Goal: Transaction & Acquisition: Purchase product/service

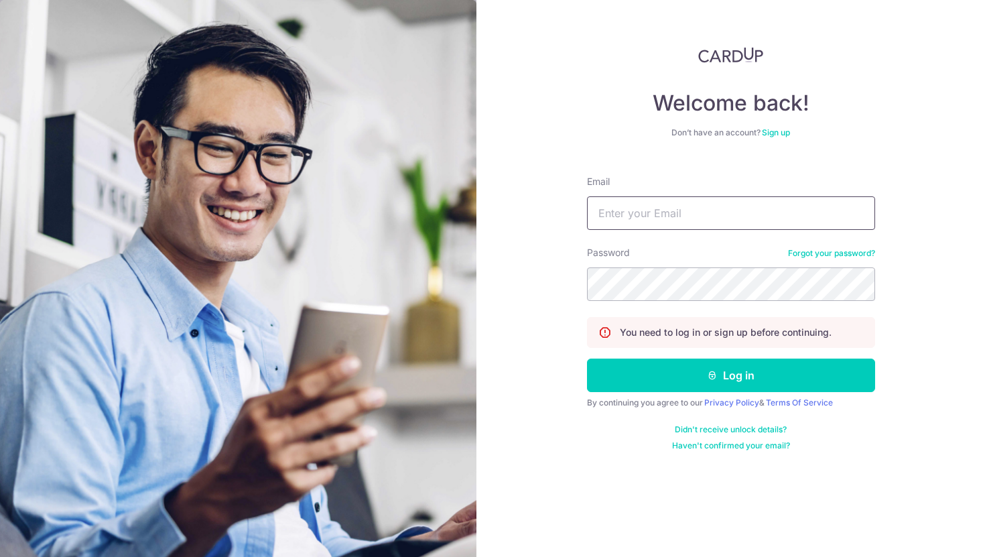
click at [705, 197] on input "Email" at bounding box center [731, 212] width 288 height 33
type input "sophia@thesophialabel.com"
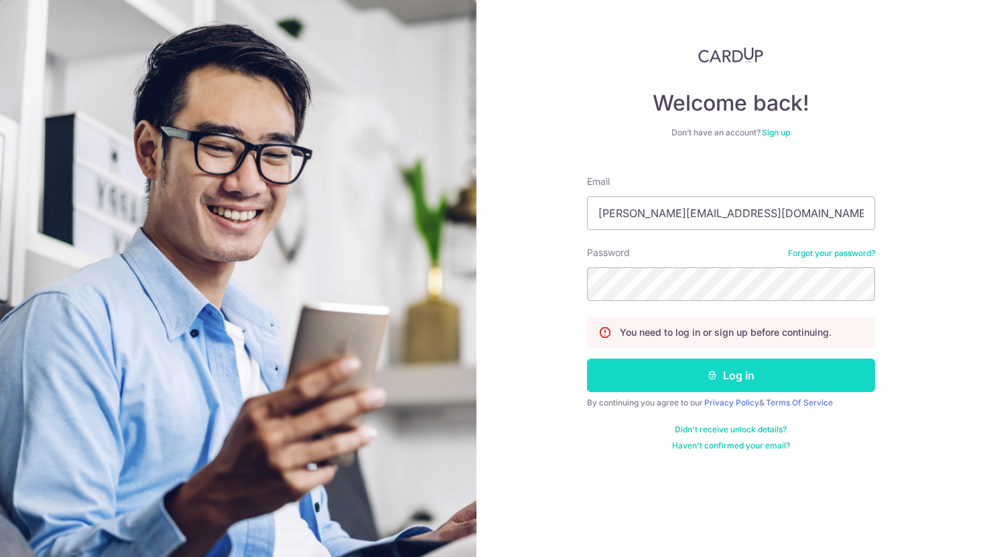
click at [695, 390] on button "Log in" at bounding box center [731, 374] width 288 height 33
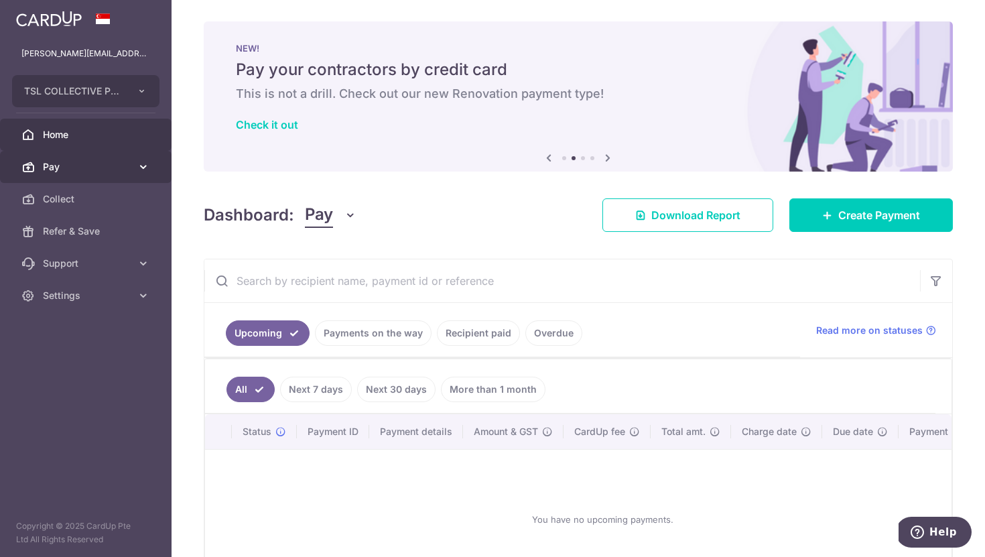
click at [91, 164] on span "Pay" at bounding box center [87, 166] width 88 height 13
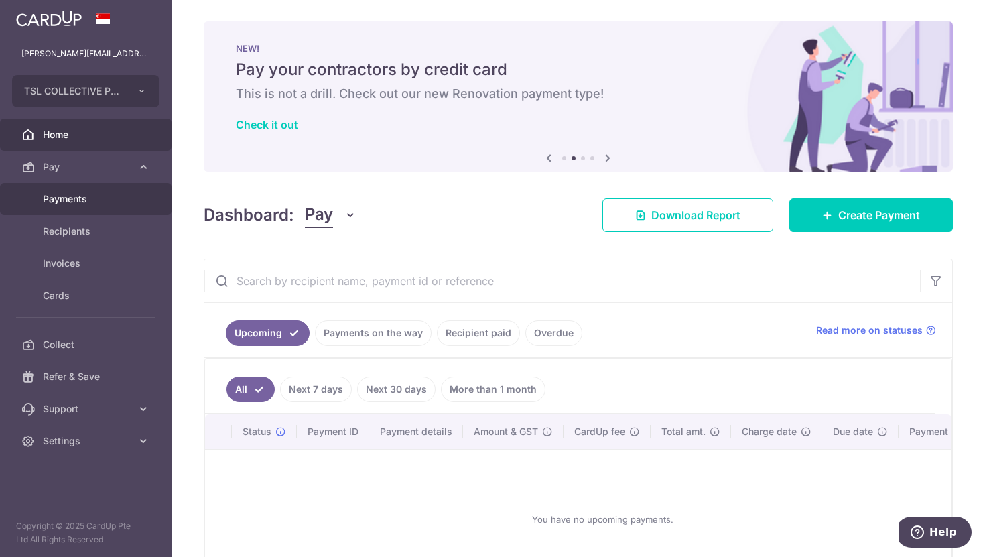
click at [78, 198] on span "Payments" at bounding box center [87, 198] width 88 height 13
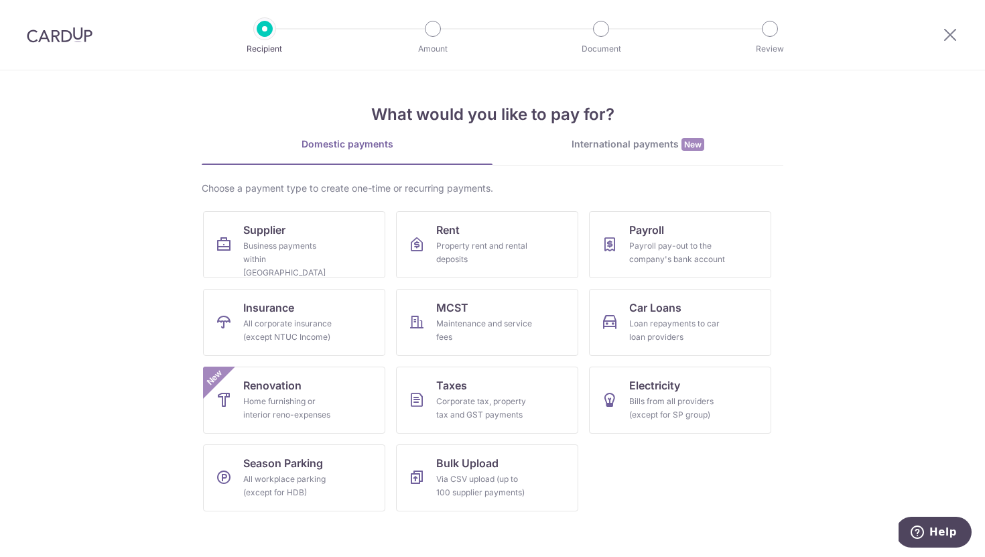
click at [616, 139] on div "International payments New" at bounding box center [637, 144] width 291 height 14
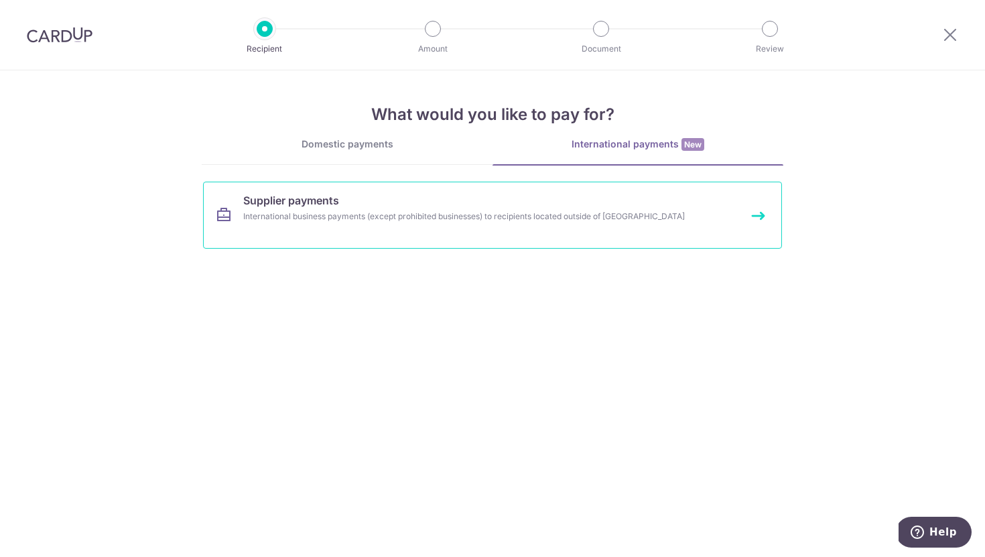
click at [494, 245] on link "Supplier payments International business payments (except prohibited businesses…" at bounding box center [492, 215] width 579 height 67
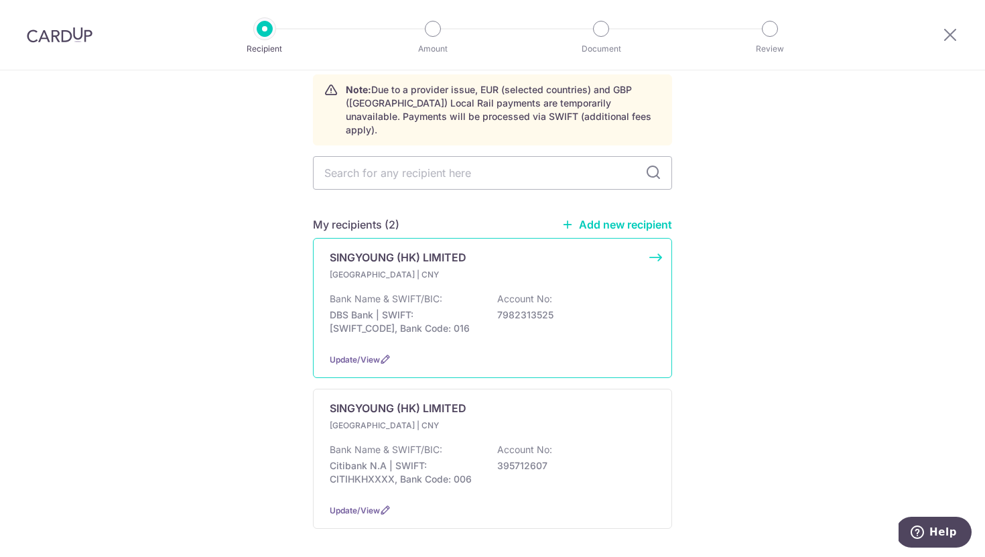
scroll to position [100, 0]
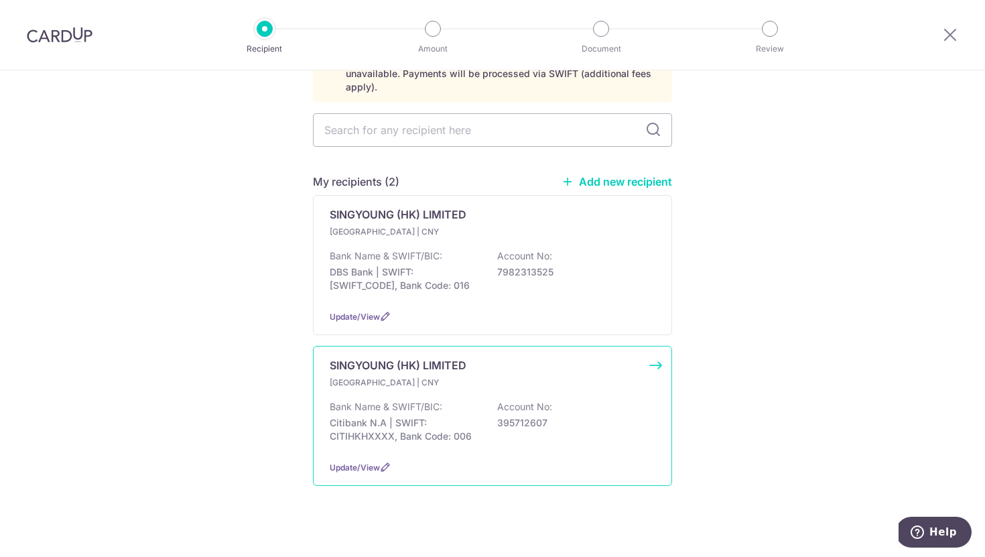
click at [446, 379] on div "Hong Kong | CNY Bank Name & SWIFT/BIC: Citibank N.A | SWIFT: CITIHKHXXXX, Bank …" at bounding box center [493, 413] width 326 height 74
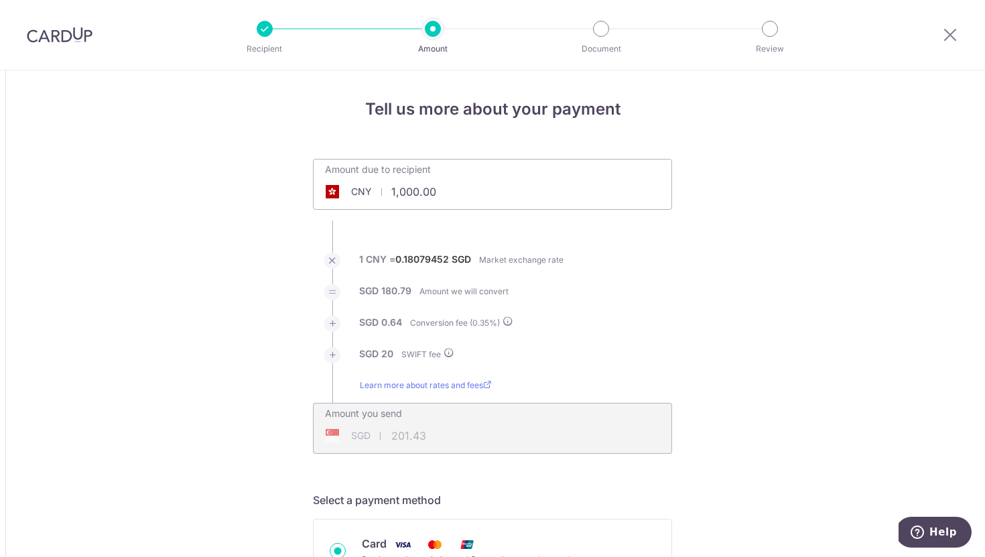
click at [966, 35] on div at bounding box center [950, 35] width 70 height 70
click at [955, 32] on icon at bounding box center [950, 34] width 16 height 17
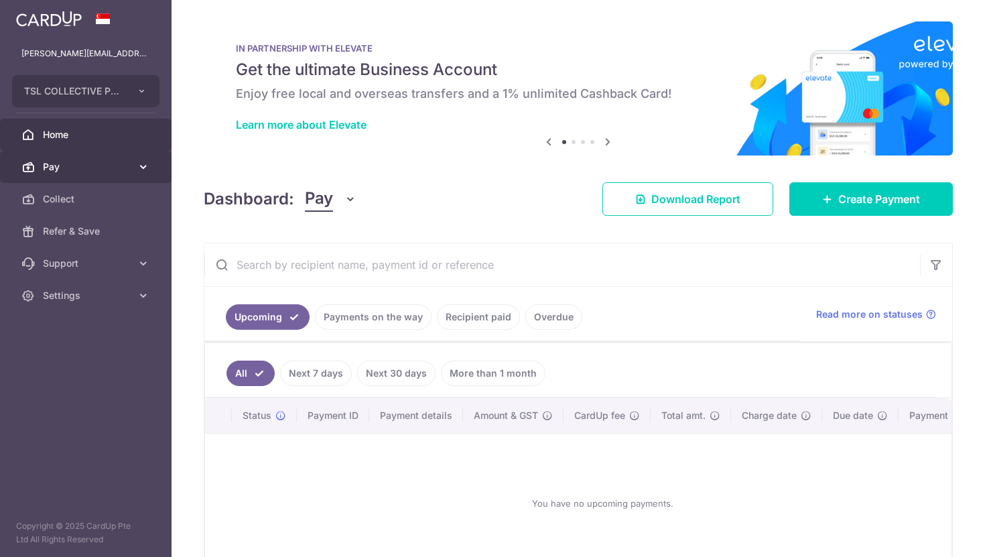
click at [92, 157] on link "Pay" at bounding box center [85, 167] width 171 height 32
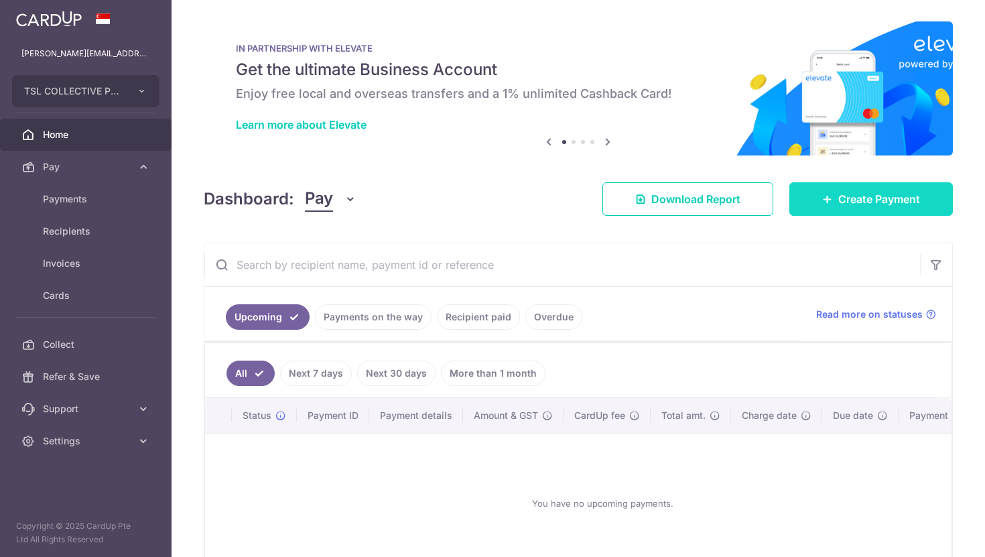
click at [917, 209] on link "Create Payment" at bounding box center [870, 198] width 163 height 33
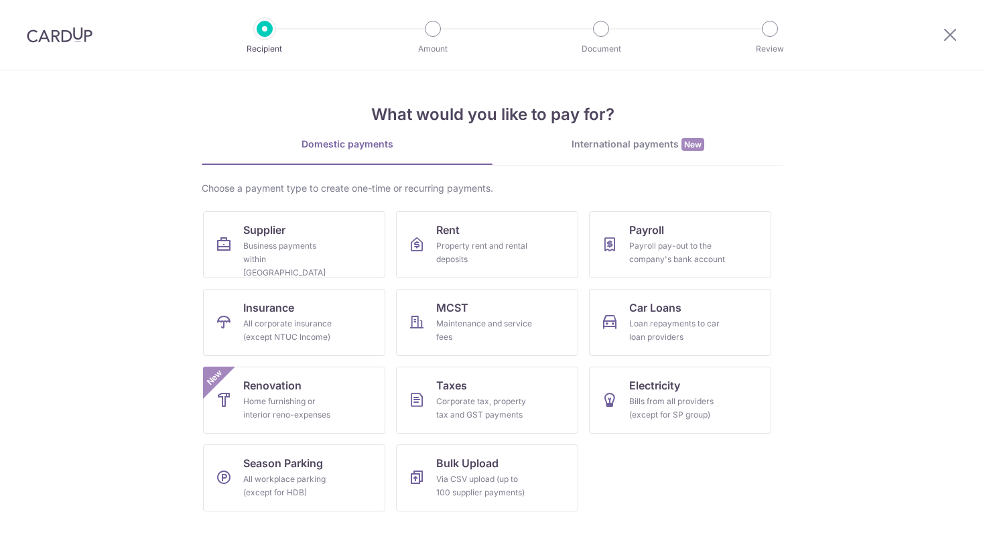
click at [667, 144] on div "International payments New" at bounding box center [637, 144] width 291 height 14
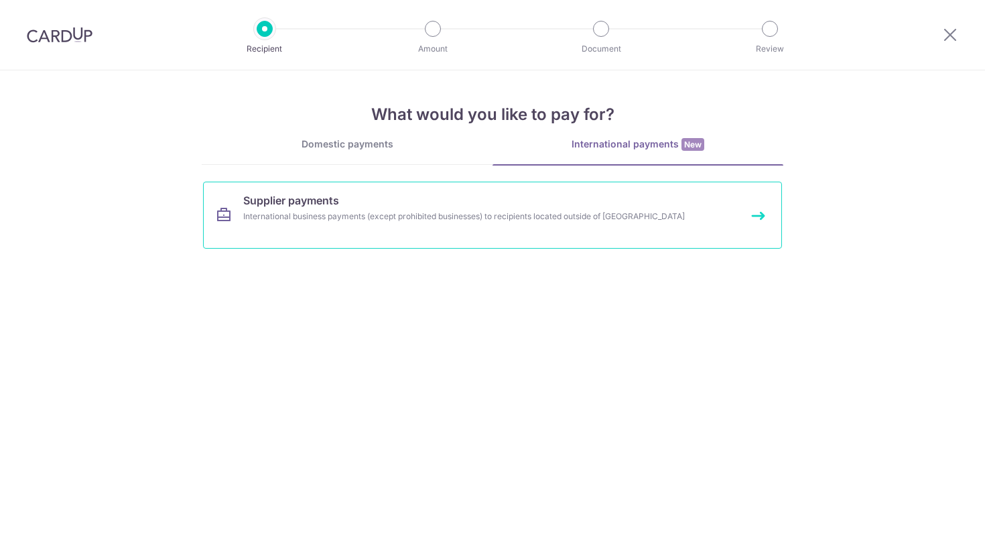
click at [561, 235] on link "Supplier payments International business payments (except prohibited businesses…" at bounding box center [492, 215] width 579 height 67
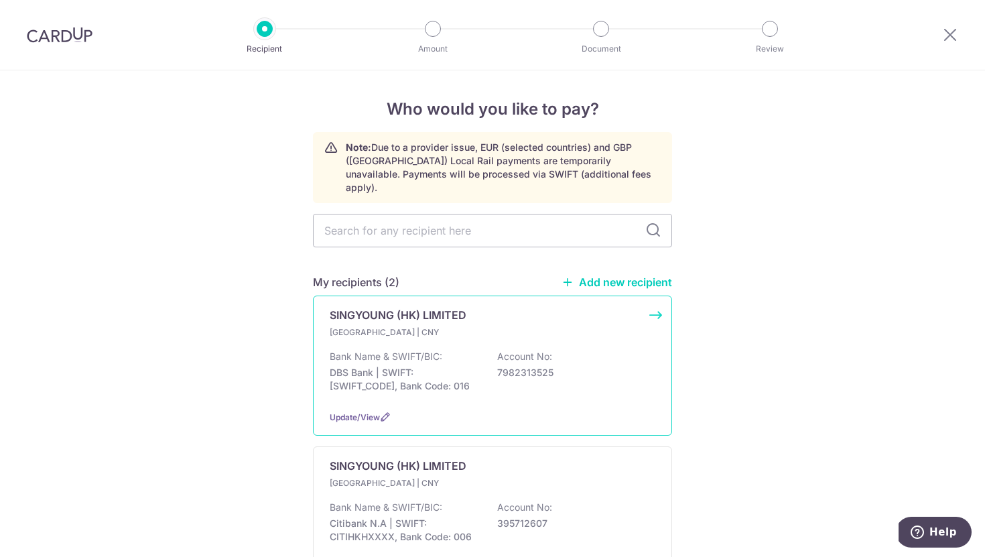
scroll to position [100, 0]
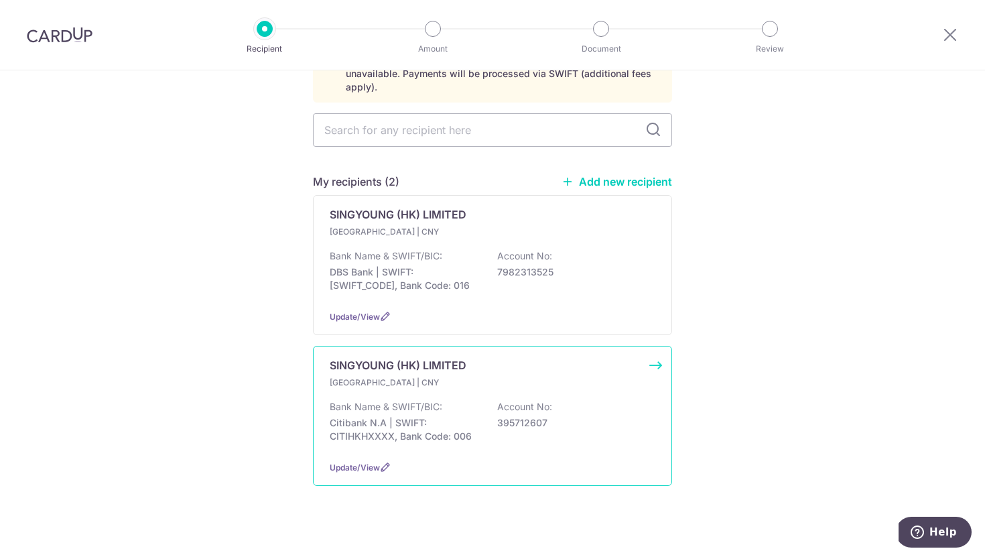
click at [421, 423] on p "Citibank N.A | SWIFT: CITIHKHXXXX, Bank Code: 006" at bounding box center [405, 429] width 150 height 27
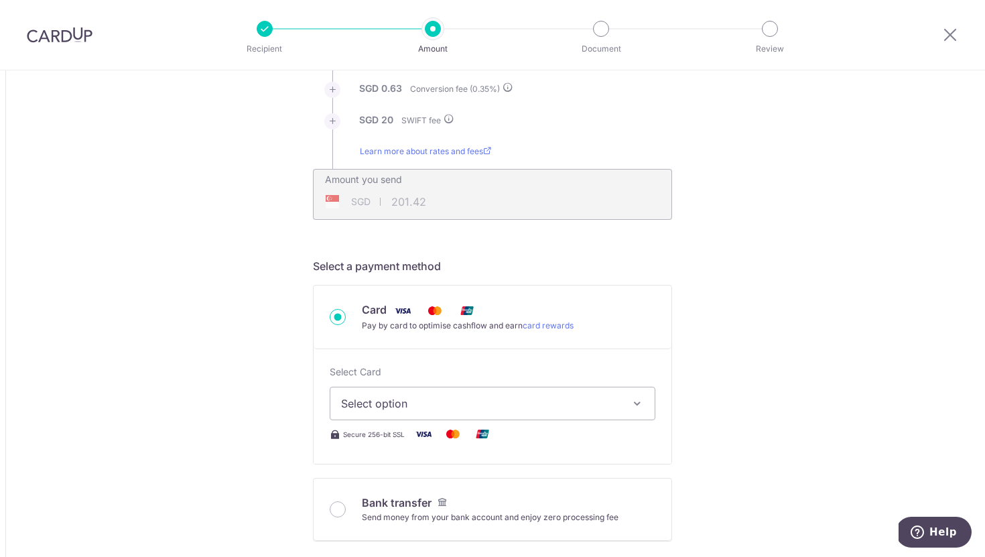
scroll to position [2, 0]
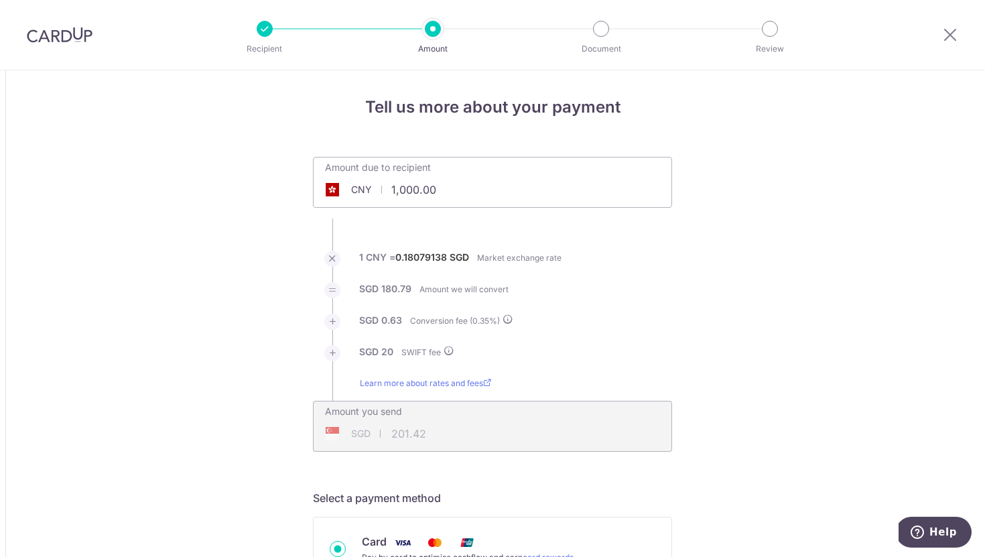
click at [425, 200] on input "1,000.00" at bounding box center [417, 189] width 207 height 31
click at [472, 201] on input "1,000.00" at bounding box center [417, 189] width 207 height 31
paste input "￥89,784"
click at [395, 191] on input "￥89,784.00" at bounding box center [417, 189] width 207 height 31
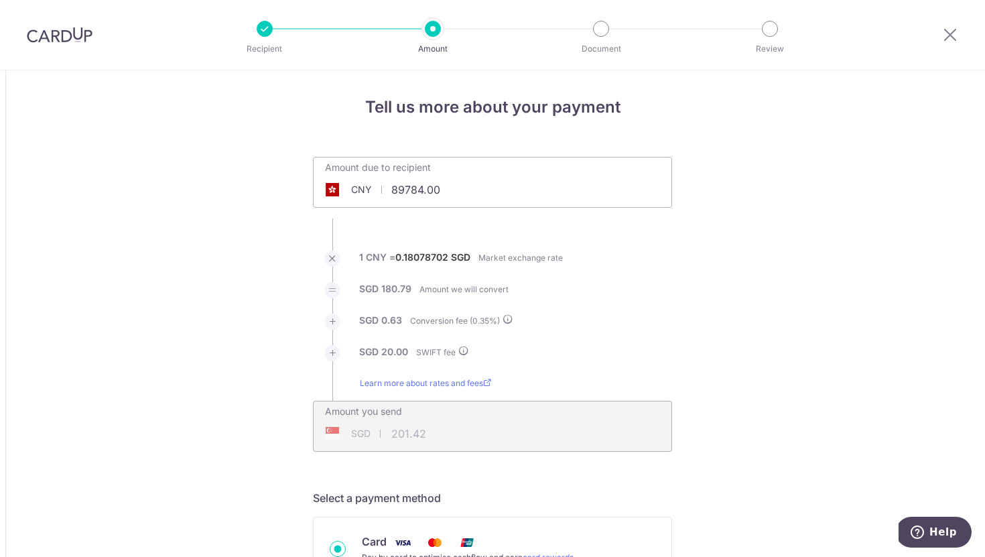
type input "89,784.00"
type input "16,307.77"
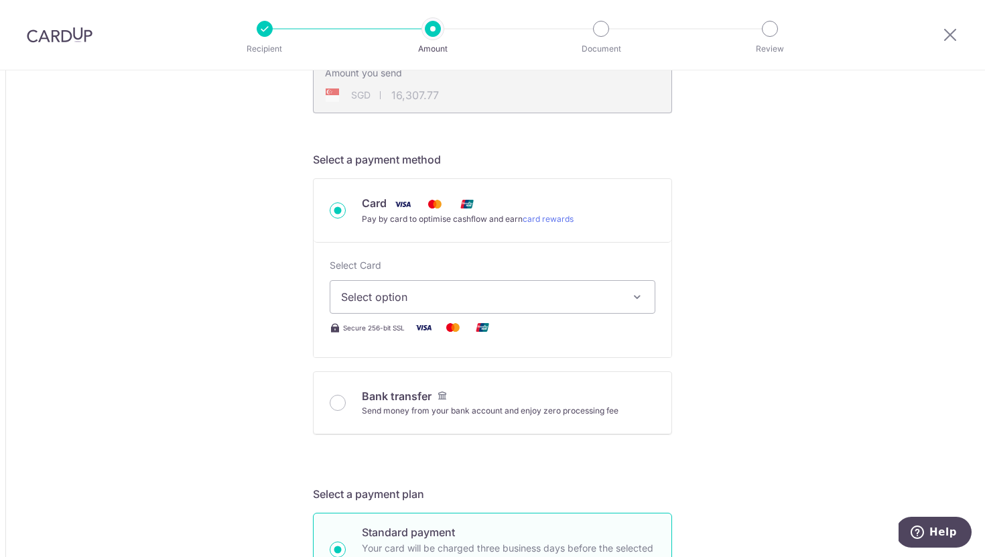
scroll to position [341, 0]
click at [577, 285] on button "Select option" at bounding box center [493, 295] width 326 height 33
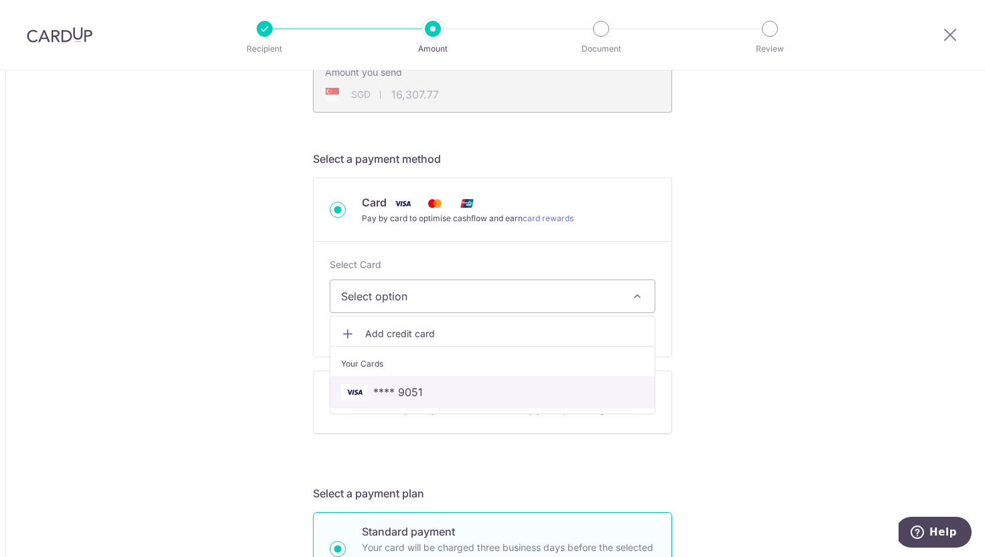
click at [533, 393] on span "**** 9051" at bounding box center [492, 392] width 303 height 16
type input "89,784.00"
type input "16,308.00"
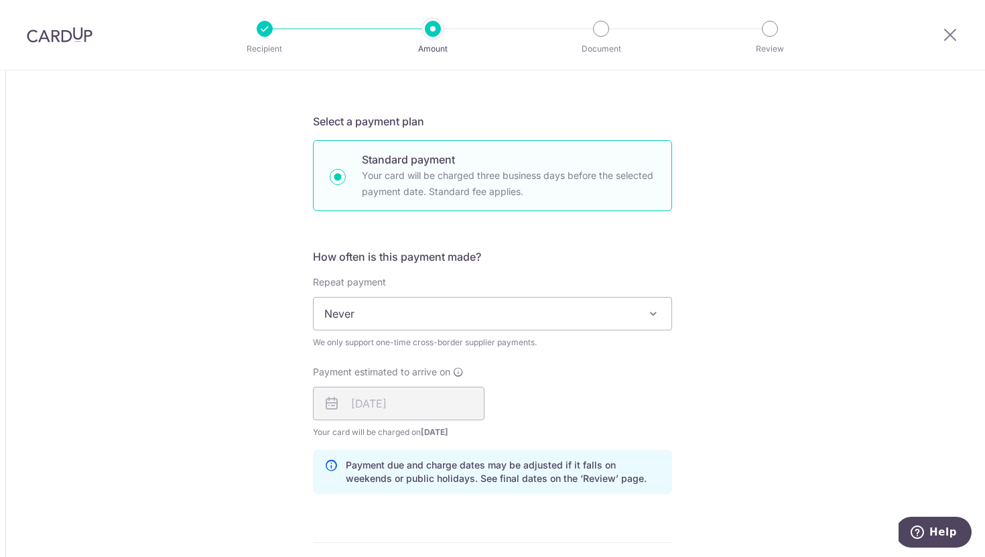
scroll to position [951, 0]
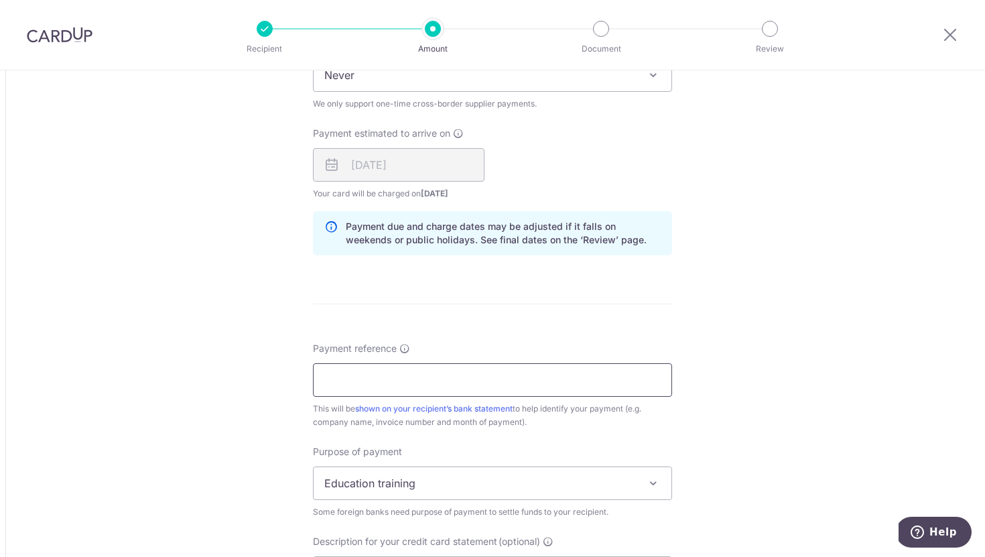
click at [520, 387] on input "Payment reference" at bounding box center [492, 379] width 359 height 33
paste input "SS-20250424-002"
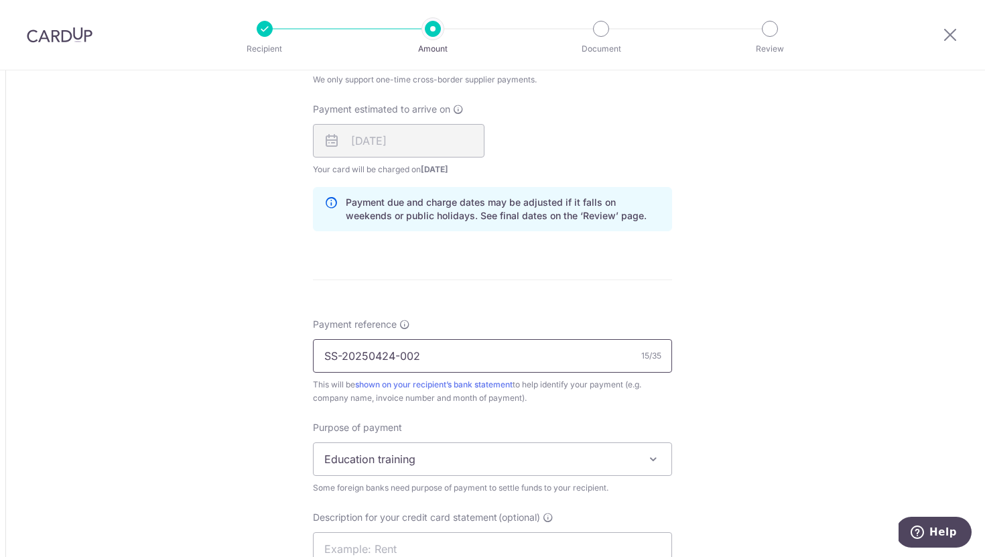
scroll to position [976, 0]
type input "SS-20250424-002"
click at [415, 458] on span "Education training" at bounding box center [493, 458] width 358 height 32
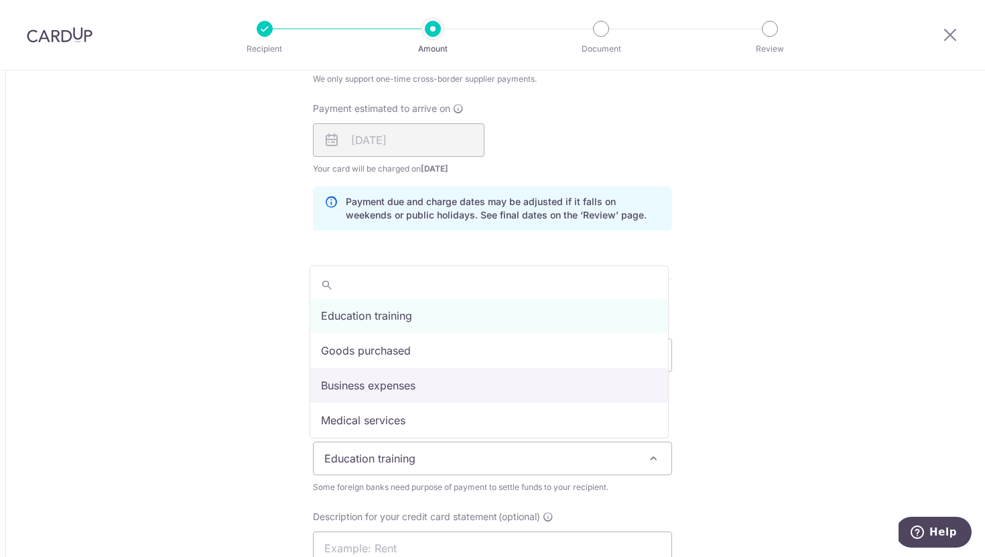
select select "Business expenses"
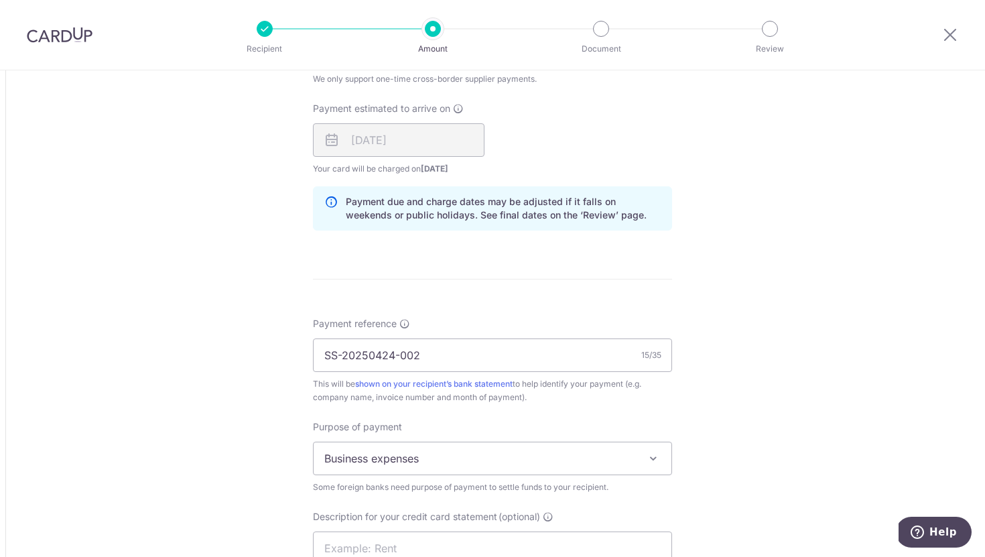
click at [417, 424] on div "Purpose of payment Education training Goods purchased Business expenses Medical…" at bounding box center [492, 457] width 359 height 74
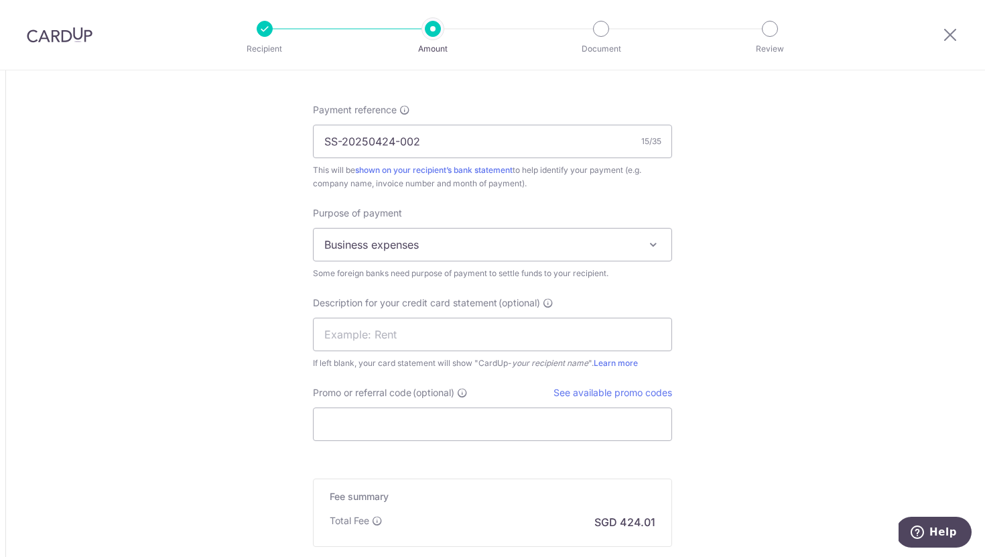
scroll to position [1204, 0]
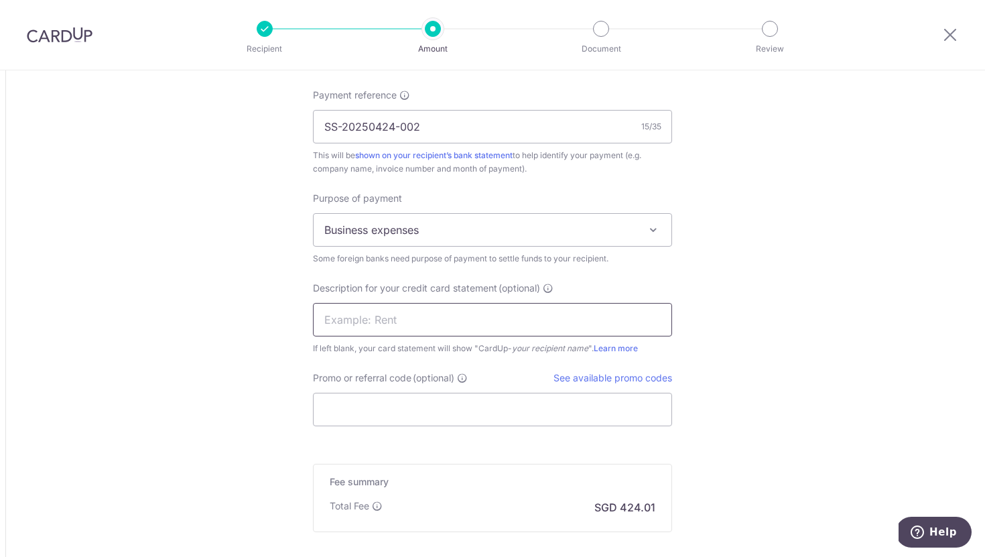
click at [419, 325] on input "text" at bounding box center [492, 319] width 359 height 33
paste input "SS-20250424-002"
type input "SS-20250424-002"
type input "x"
type input "XINYA PO"
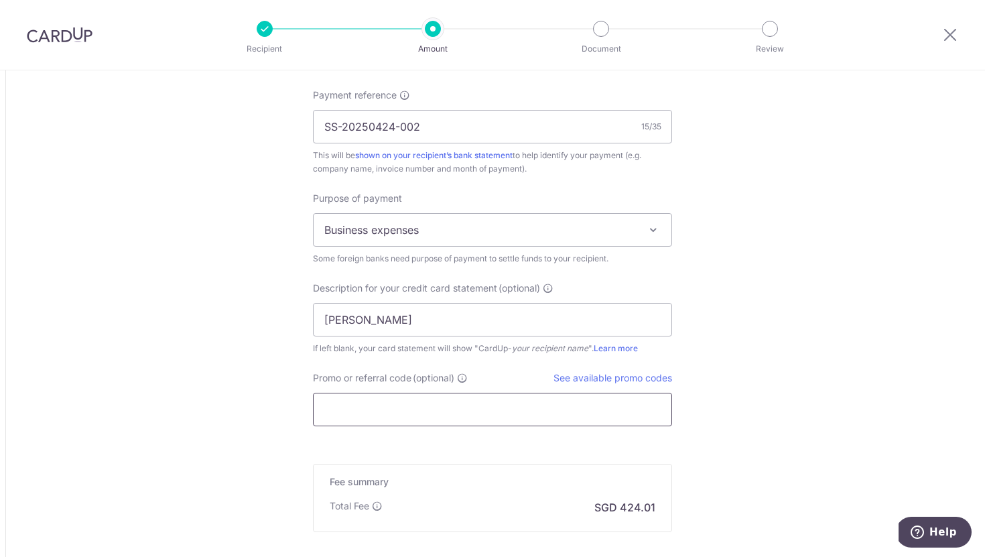
click at [431, 404] on input "Promo or referral code (optional)" at bounding box center [492, 409] width 359 height 33
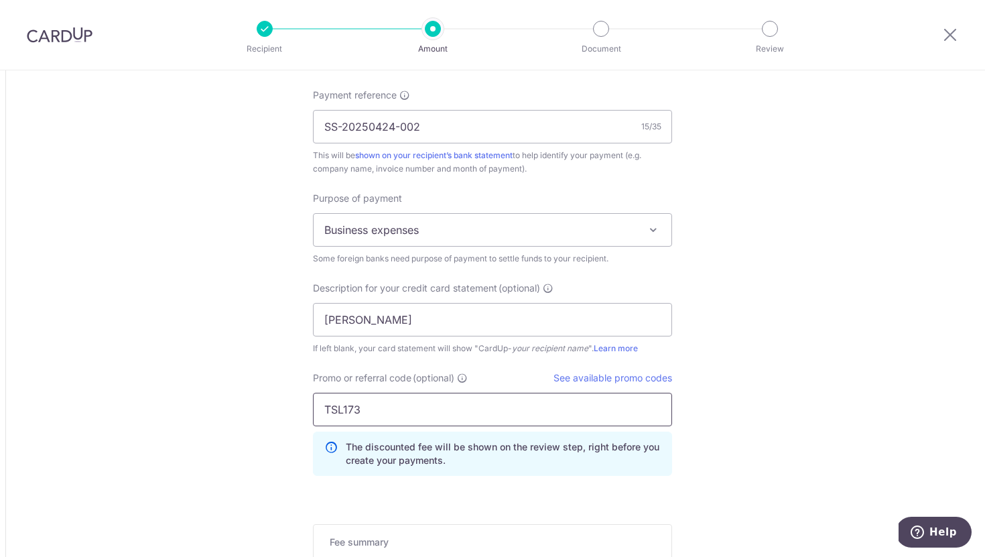
type input "TSL173"
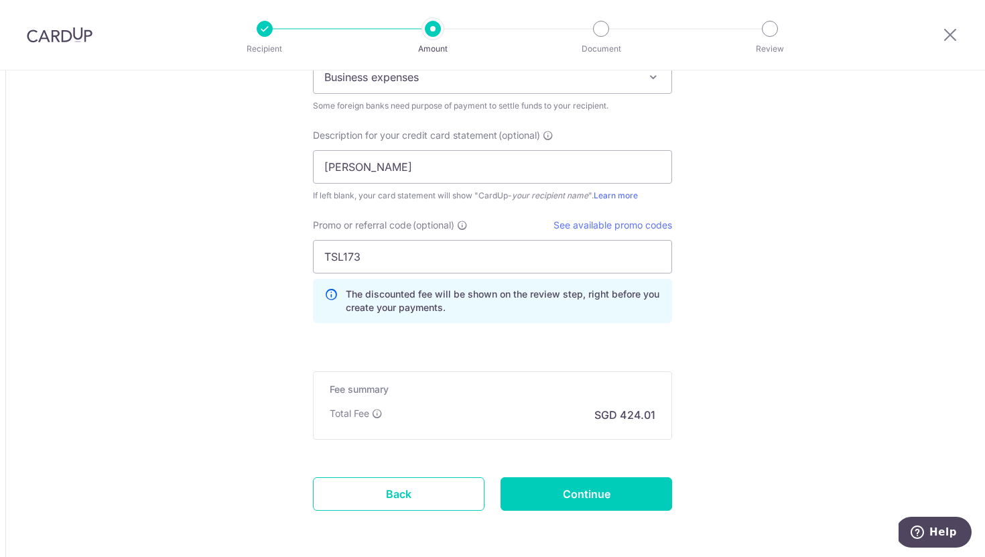
scroll to position [1411, 0]
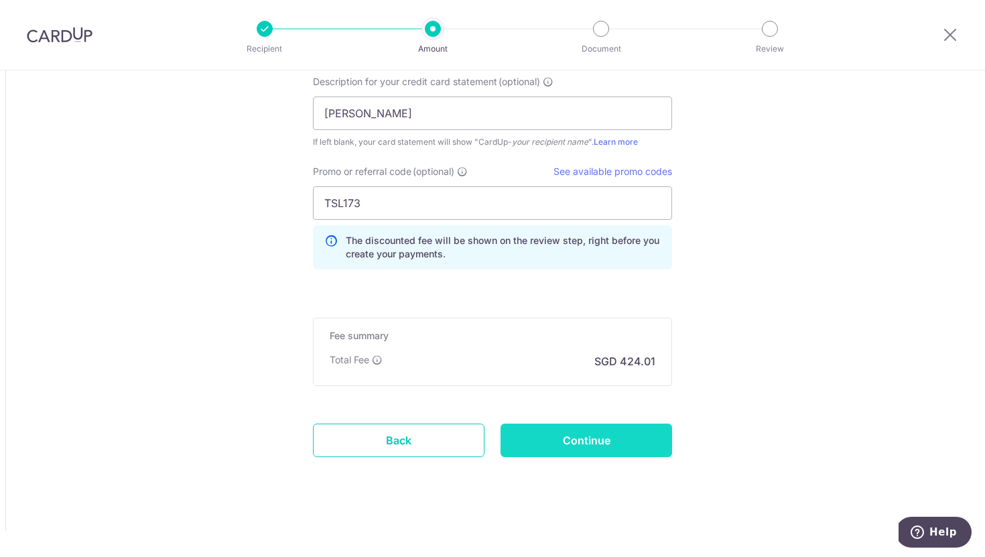
click at [628, 439] on input "Continue" at bounding box center [585, 439] width 171 height 33
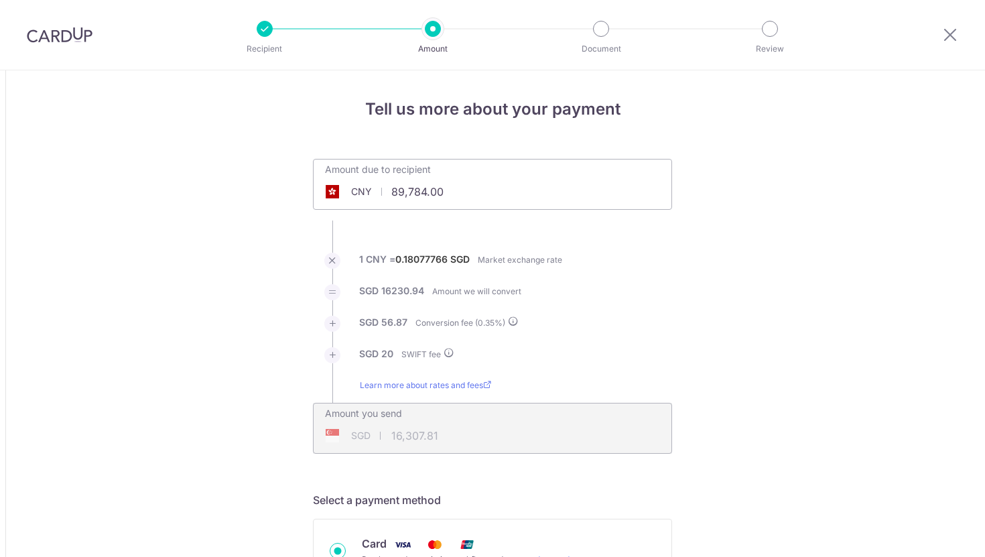
scroll to position [1430, 0]
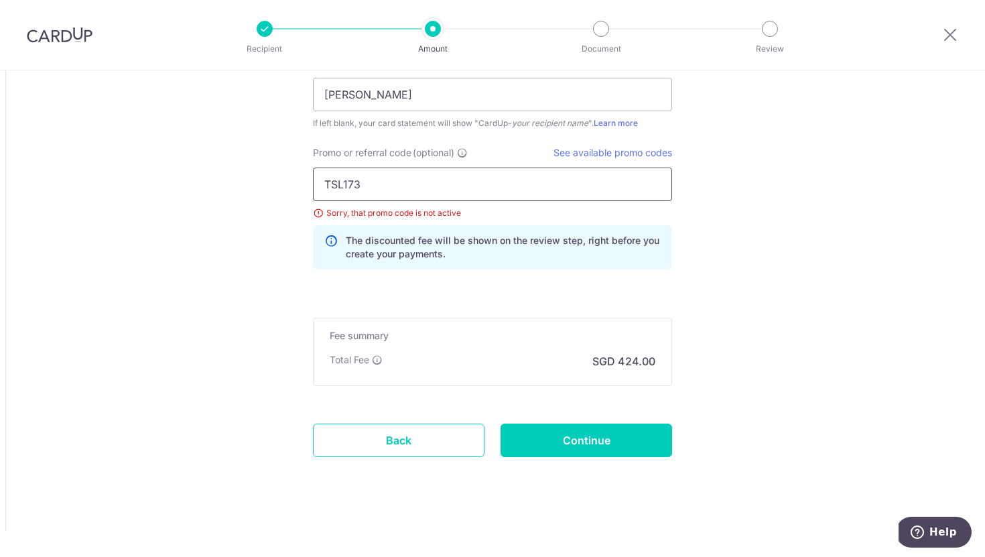
drag, startPoint x: 363, startPoint y: 182, endPoint x: 287, endPoint y: 176, distance: 76.6
paste input "9"
type input "TSL179"
click at [612, 429] on input "Continue" at bounding box center [585, 439] width 171 height 33
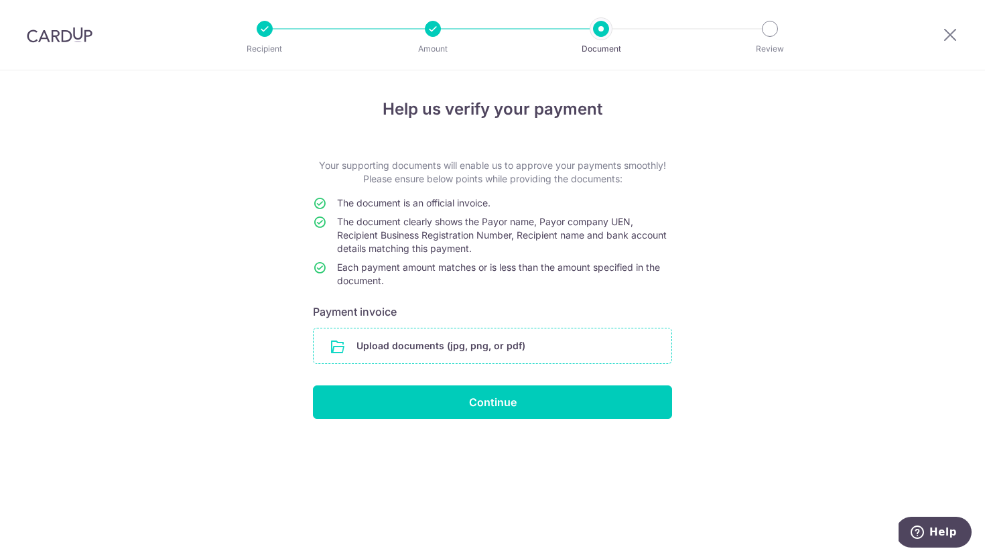
click at [528, 352] on input "file" at bounding box center [493, 345] width 358 height 35
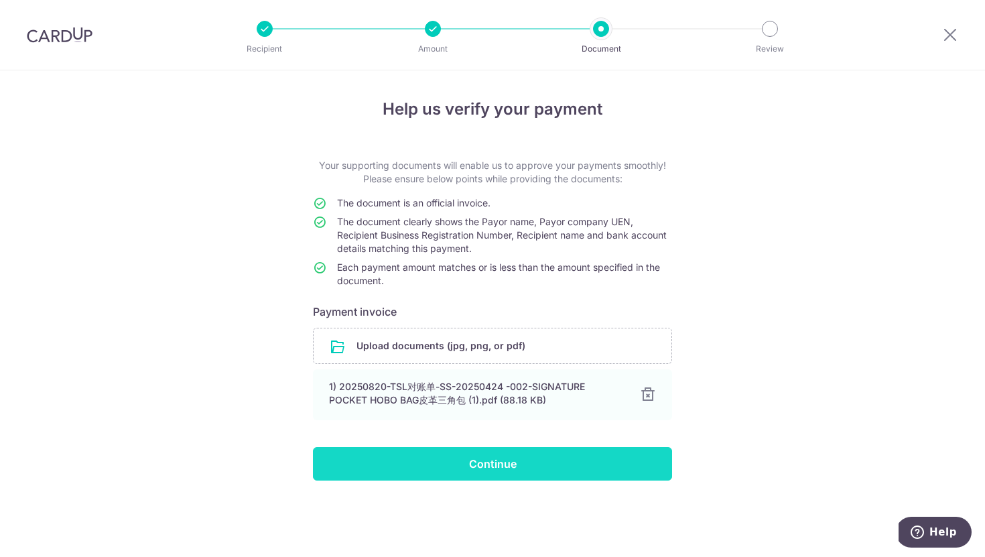
click at [579, 463] on input "Continue" at bounding box center [492, 463] width 359 height 33
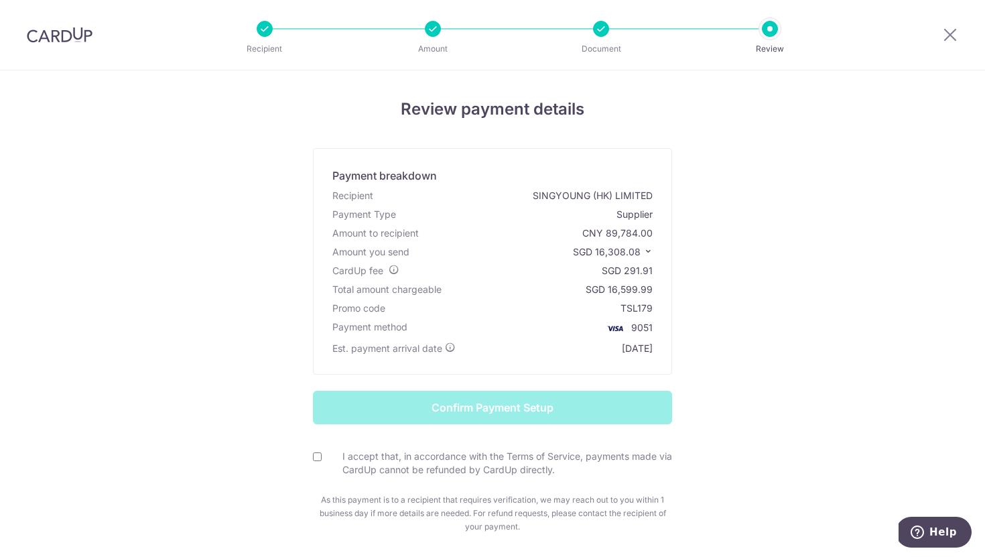
click at [321, 454] on div "I accept that, in accordance with the Terms of Service, payments made via CardU…" at bounding box center [492, 463] width 359 height 27
click at [315, 457] on input "I accept that, in accordance with the Terms of Service, payments made via CardU…" at bounding box center [317, 456] width 9 height 9
checkbox input "true"
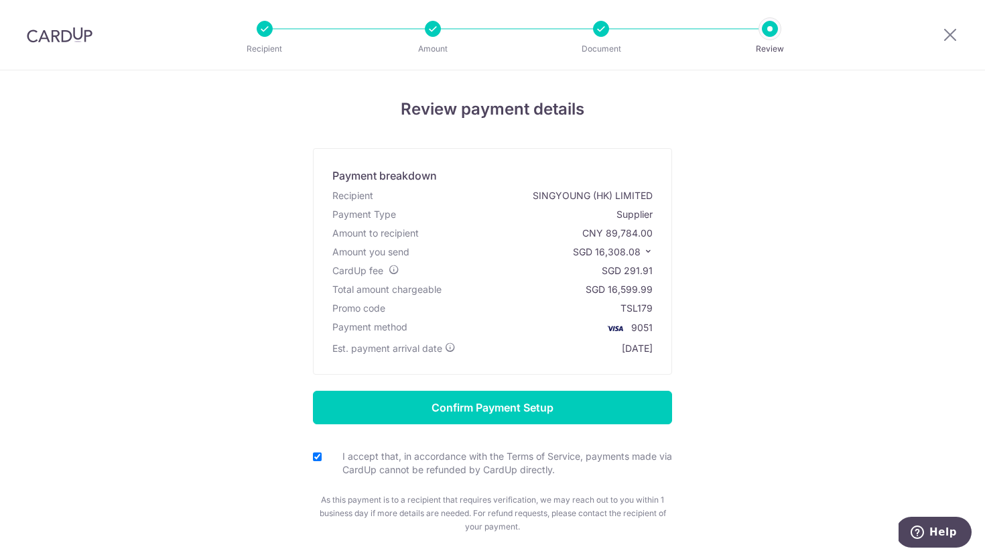
click at [633, 249] on span "SGD 16,308.08" at bounding box center [607, 251] width 68 height 11
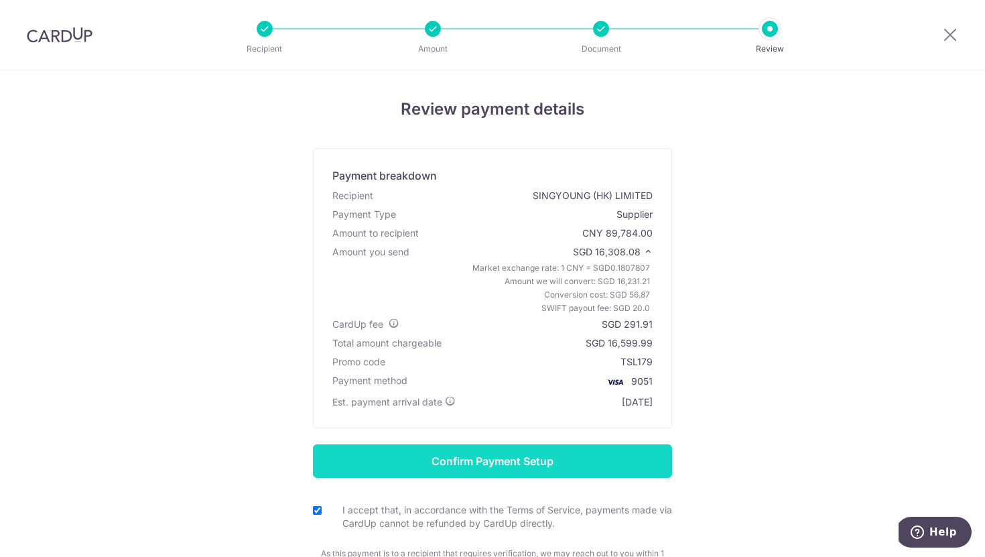
click at [513, 460] on input "Confirm Payment Setup" at bounding box center [492, 460] width 359 height 33
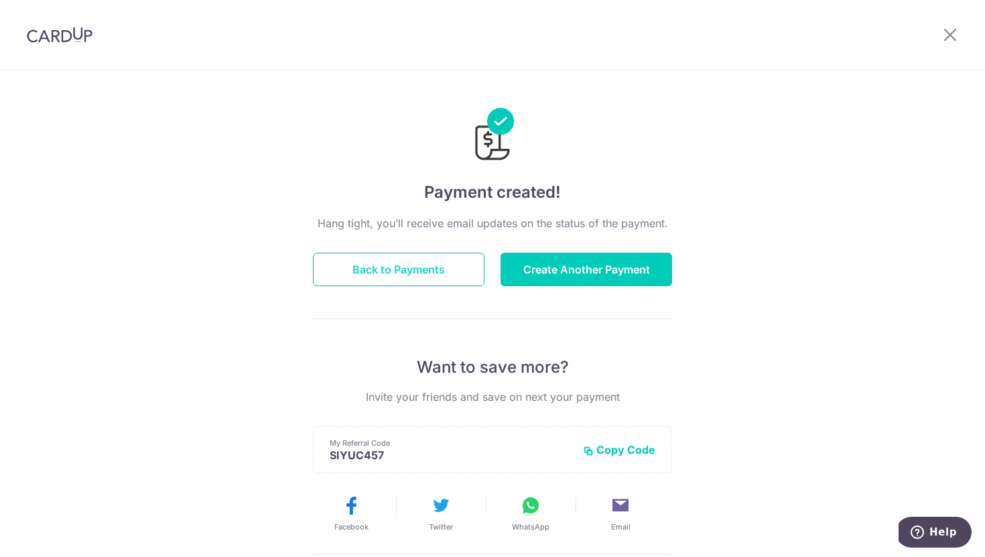
click at [425, 283] on button "Back to Payments" at bounding box center [398, 269] width 171 height 33
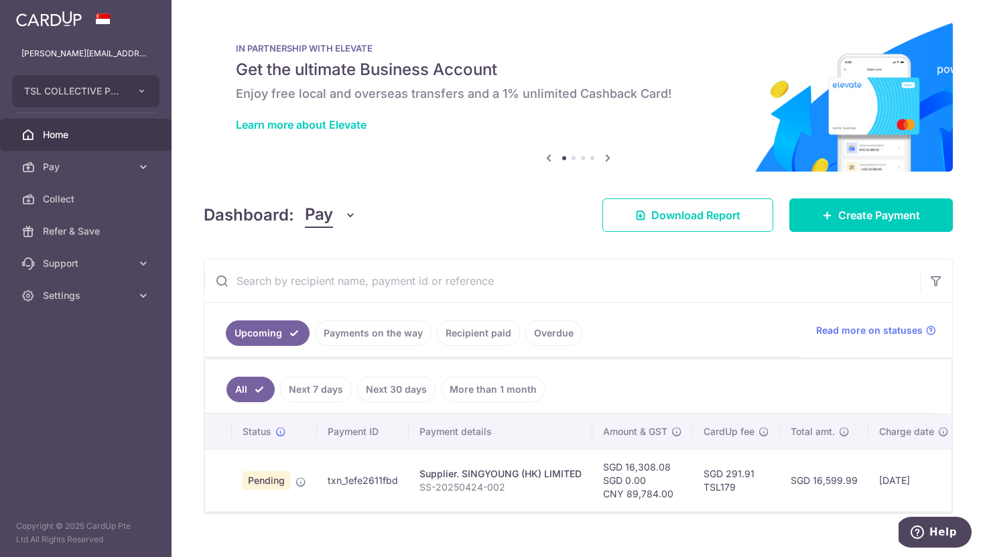
drag, startPoint x: 788, startPoint y: 481, endPoint x: 863, endPoint y: 482, distance: 74.4
click at [863, 482] on td "SGD 16,599.99" at bounding box center [824, 480] width 88 height 62
copy td "SGD 16,599.99"
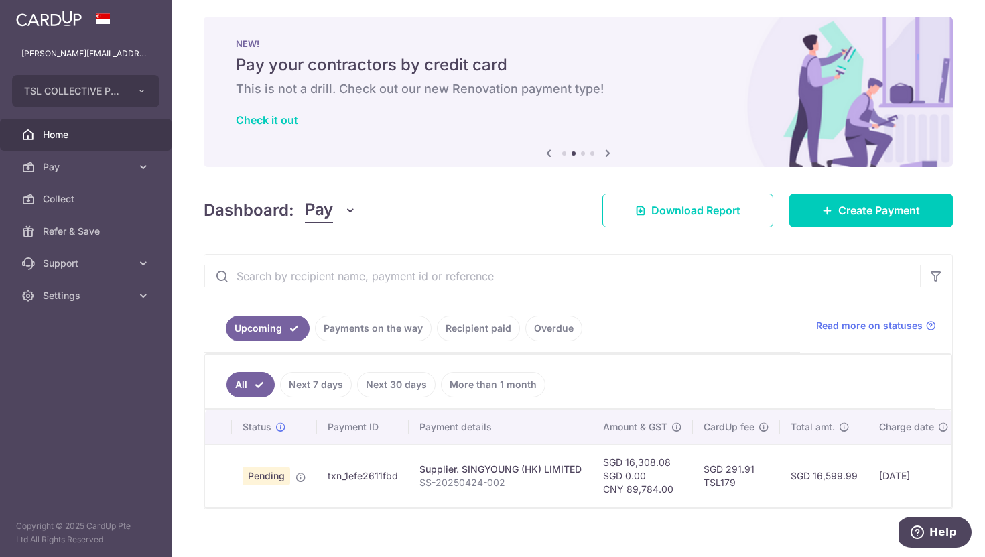
scroll to position [14, 0]
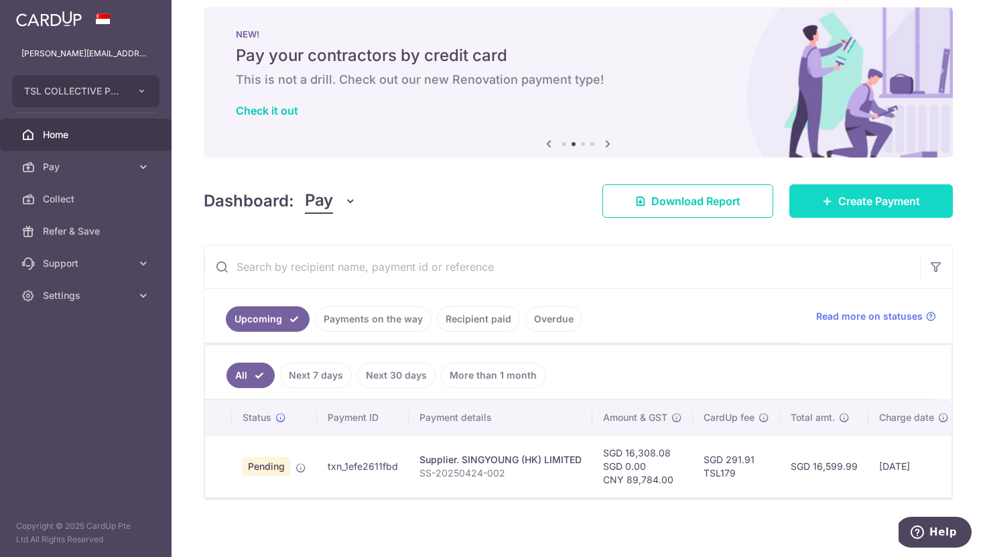
click at [841, 196] on span "Create Payment" at bounding box center [879, 201] width 82 height 16
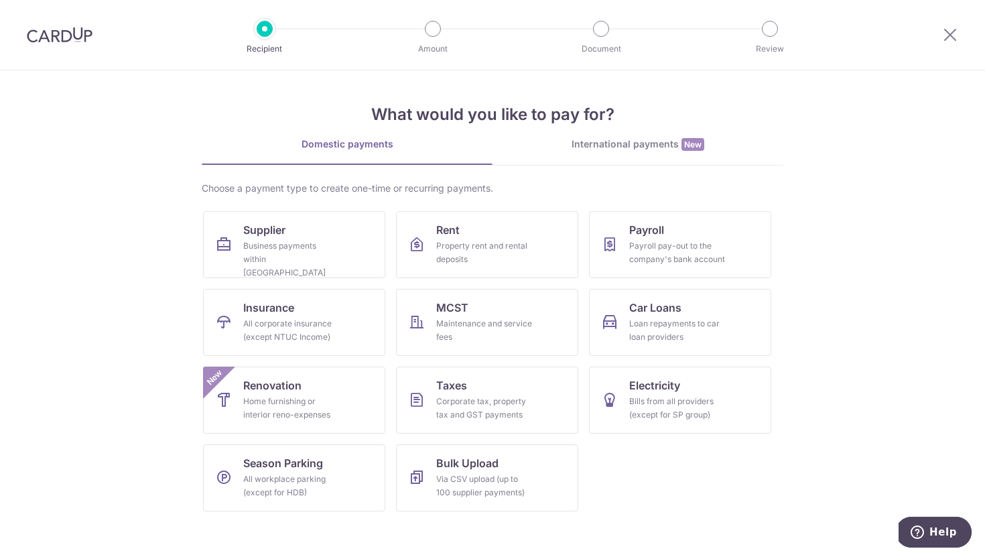
click at [575, 149] on div "International payments New" at bounding box center [637, 144] width 291 height 14
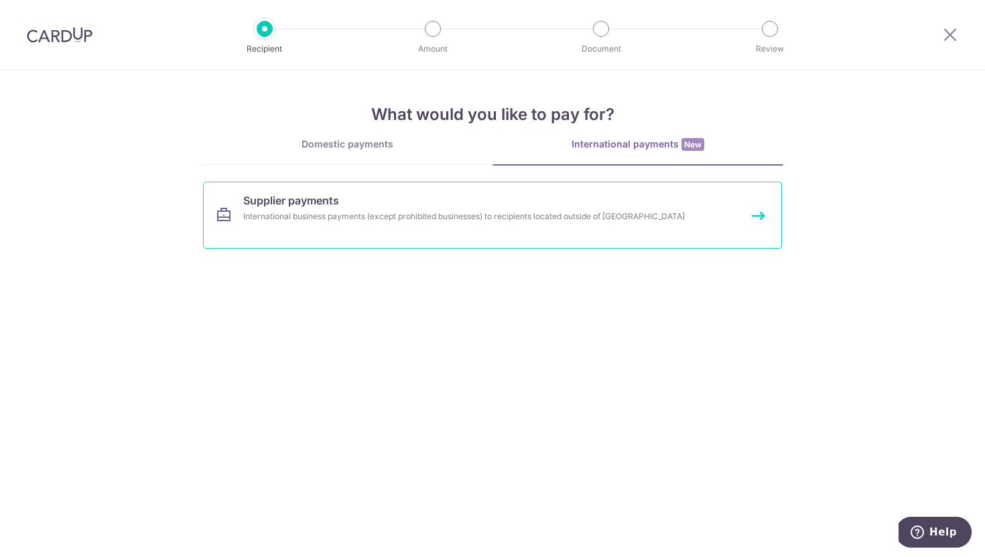
click at [514, 220] on div "International business payments (except prohibited businesses) to recipients lo…" at bounding box center [474, 216] width 463 height 13
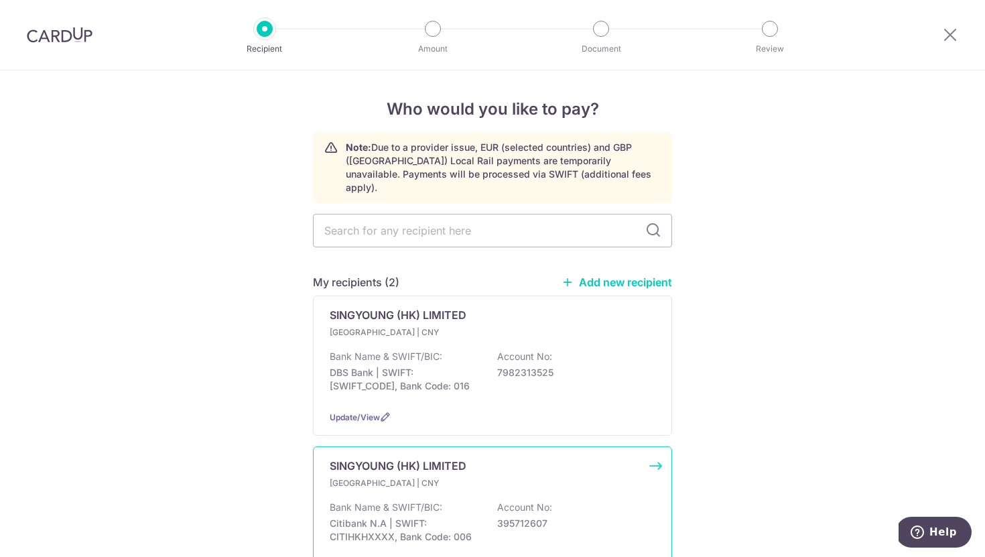
click at [413, 458] on p "SINGYOUNG (HK) LIMITED" at bounding box center [398, 466] width 137 height 16
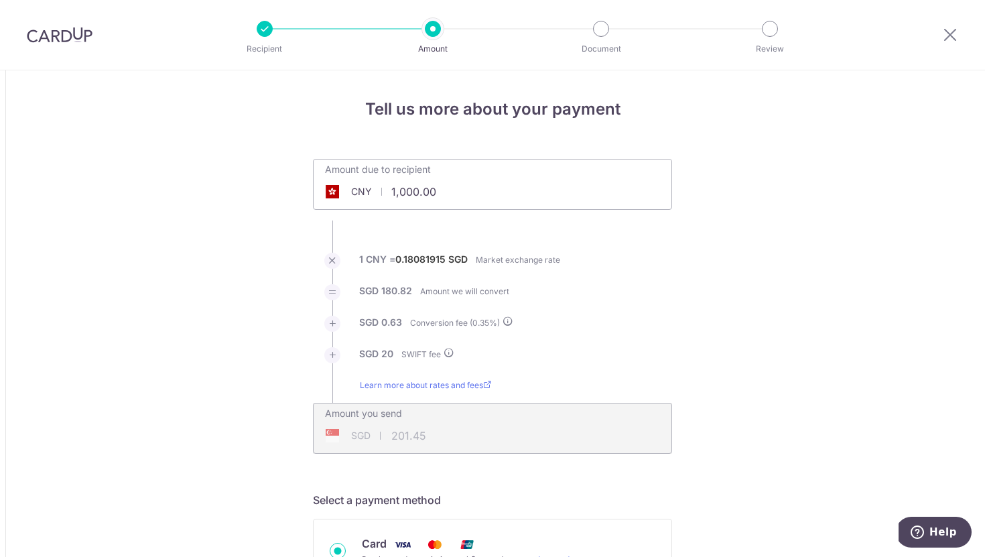
click at [448, 198] on input "1,000.00" at bounding box center [417, 191] width 207 height 31
paste input "¥37,592"
click at [405, 192] on input "¥37,592.00" at bounding box center [417, 191] width 207 height 31
click at [592, 298] on li "SGD 180.82 Amount we will convert" at bounding box center [492, 299] width 359 height 31
type input "37,592.00"
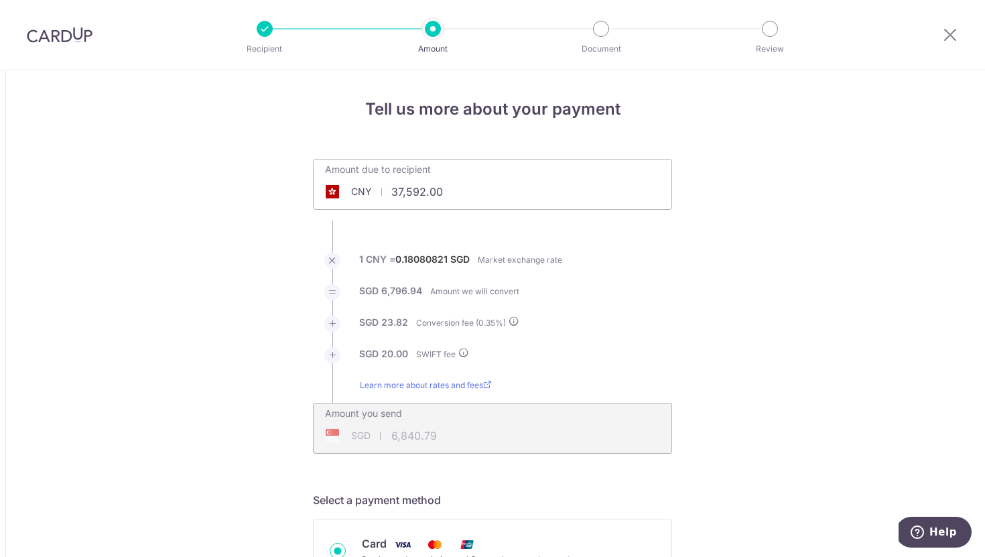
type input "6,840.79"
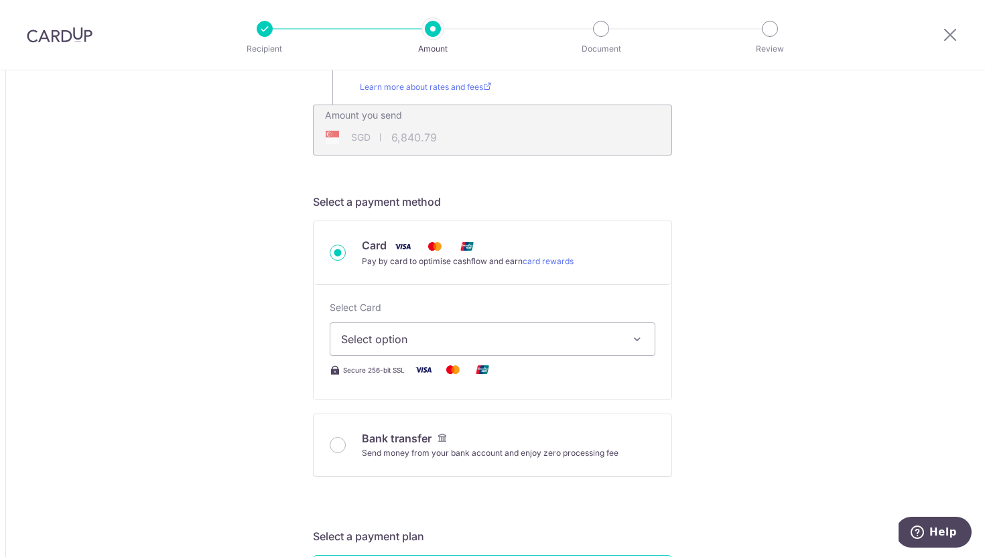
scroll to position [326, 0]
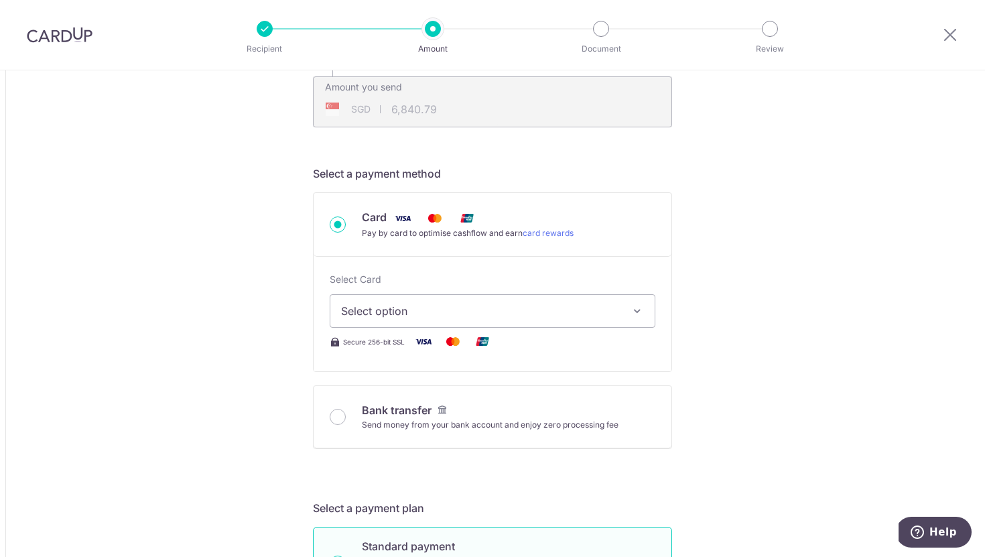
click at [507, 312] on span "Select option" at bounding box center [480, 311] width 279 height 16
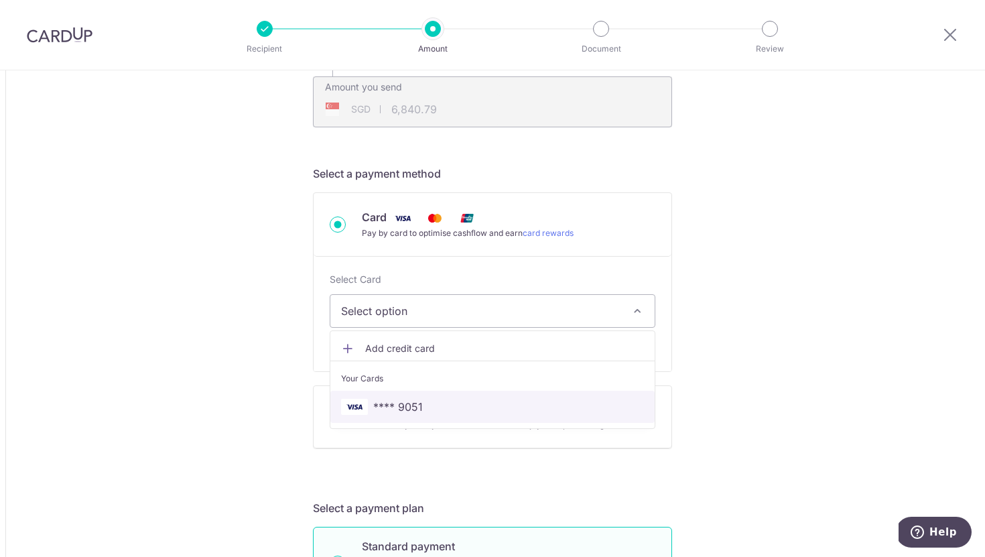
click at [488, 397] on link "**** 9051" at bounding box center [492, 407] width 324 height 32
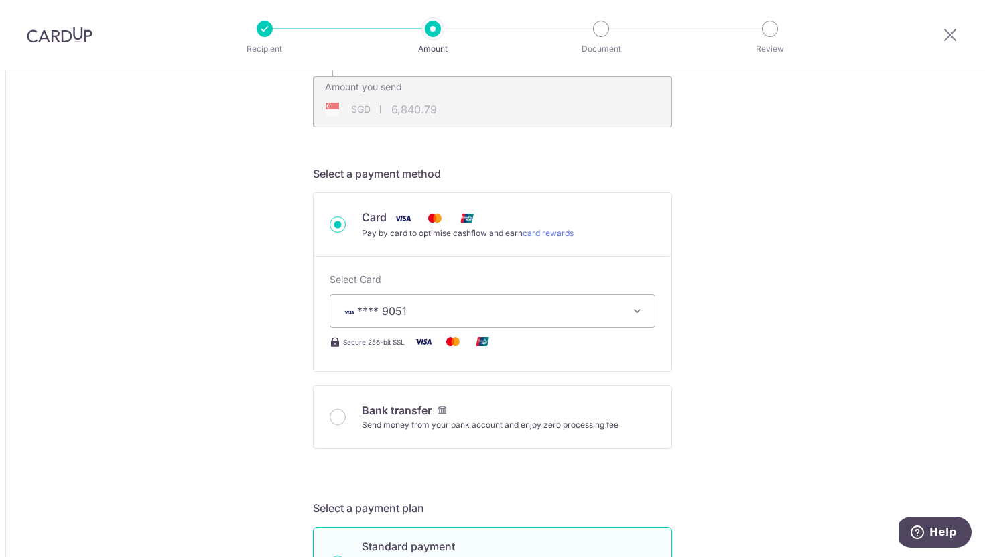
type input "37,592.00"
type input "6,840.87"
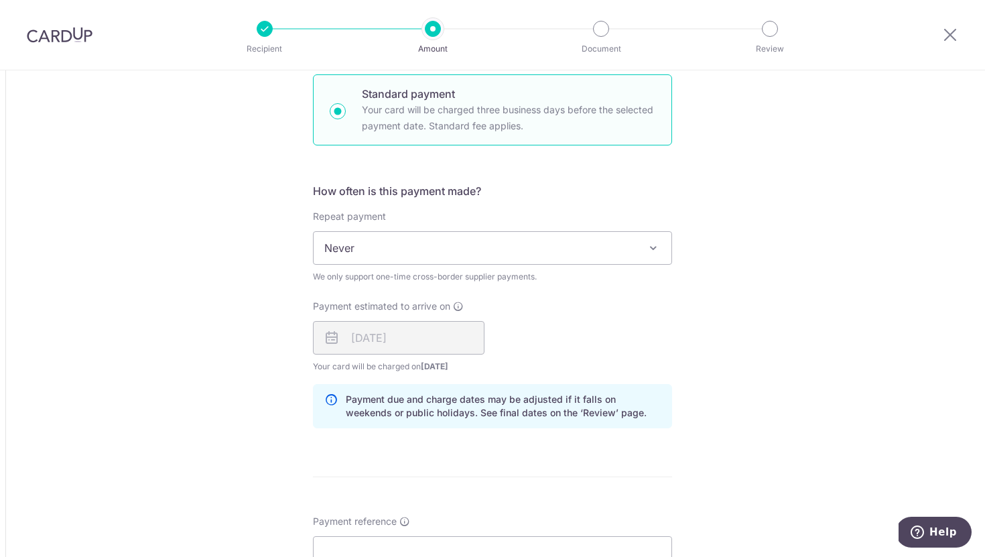
scroll to position [1152, 0]
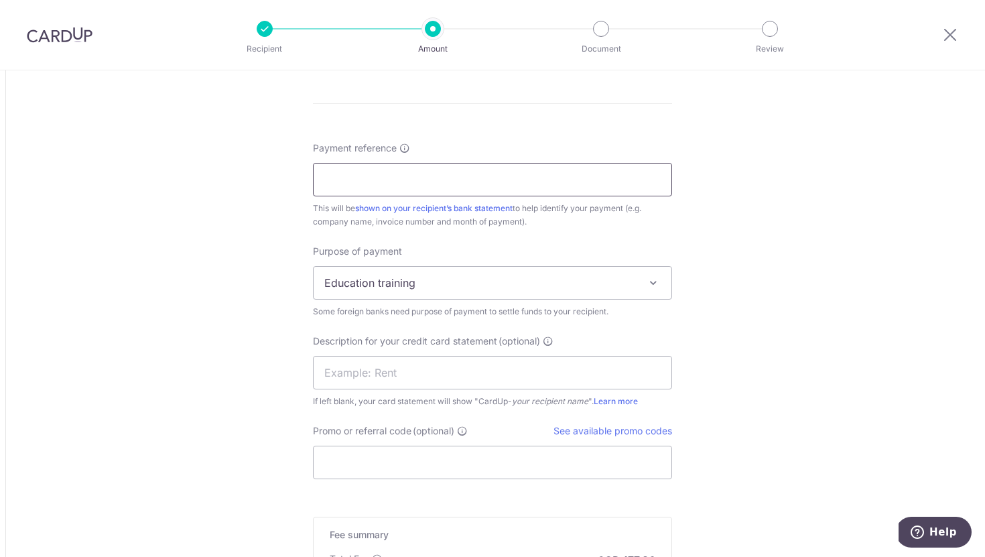
click at [434, 187] on input "Payment reference" at bounding box center [492, 179] width 359 height 33
paste input "SS-202500502-001"
type input "SS-202500502-001"
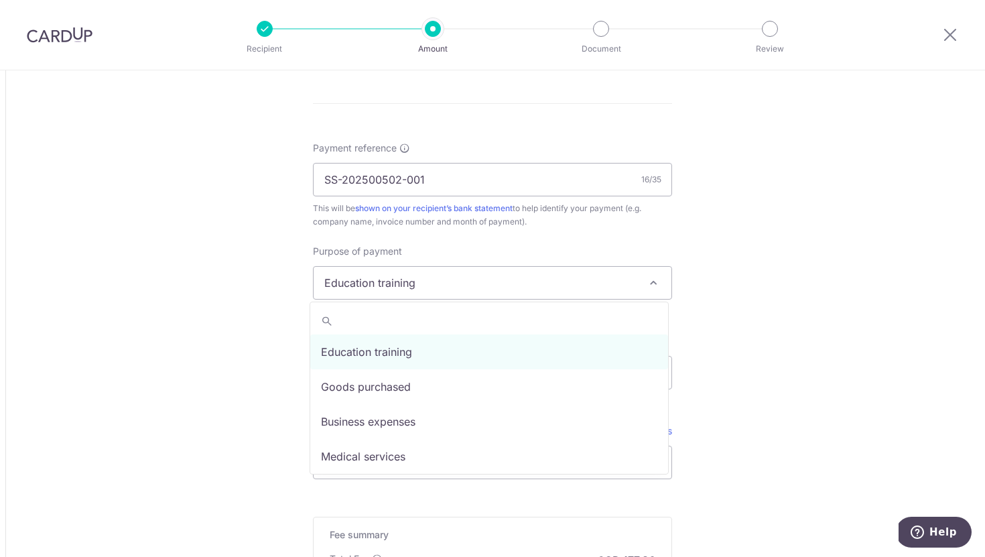
click at [405, 282] on span "Education training" at bounding box center [493, 283] width 358 height 32
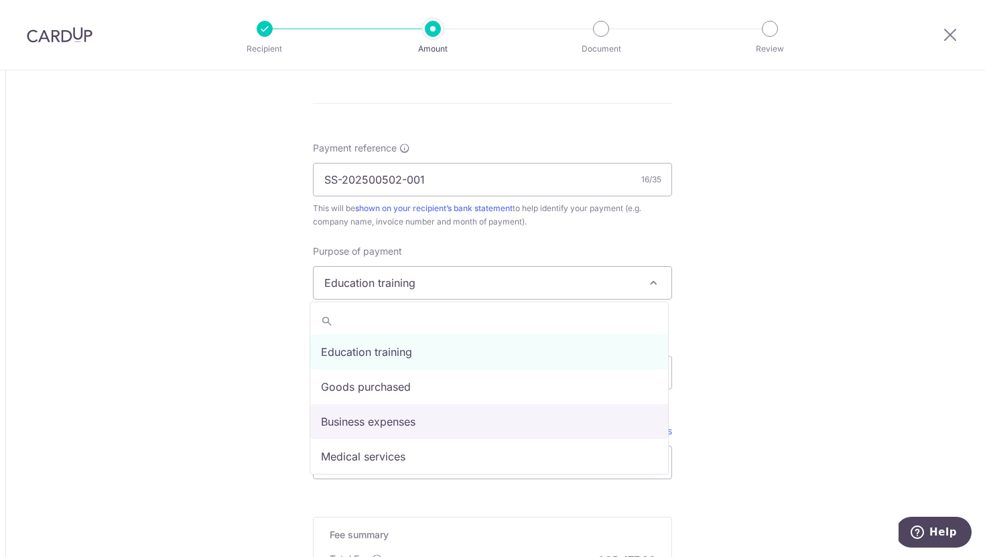
select select "Business expenses"
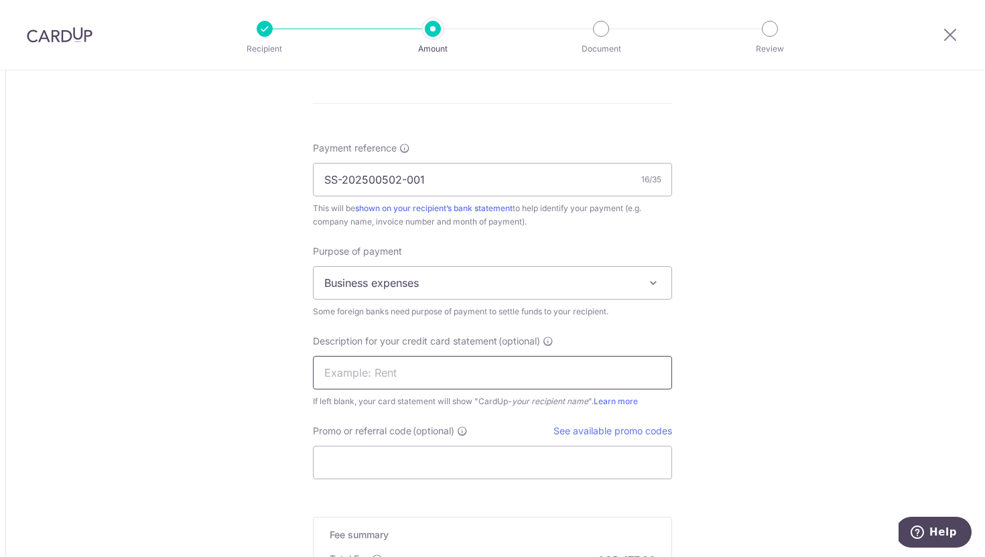
click at [393, 364] on input "text" at bounding box center [492, 372] width 359 height 33
type input "x"
type input "XINYA PO"
click at [539, 465] on input "Promo or referral code (optional)" at bounding box center [492, 461] width 359 height 33
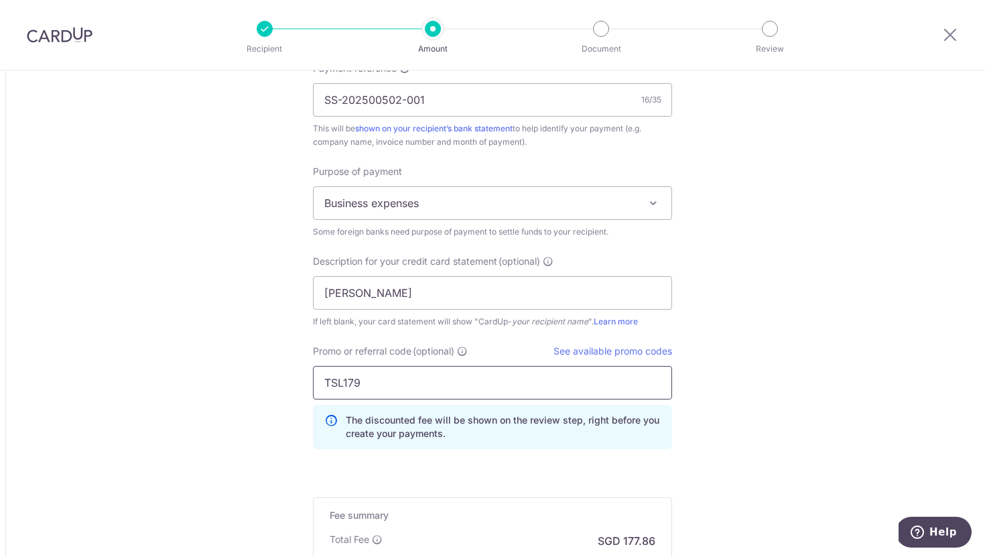
scroll to position [1366, 0]
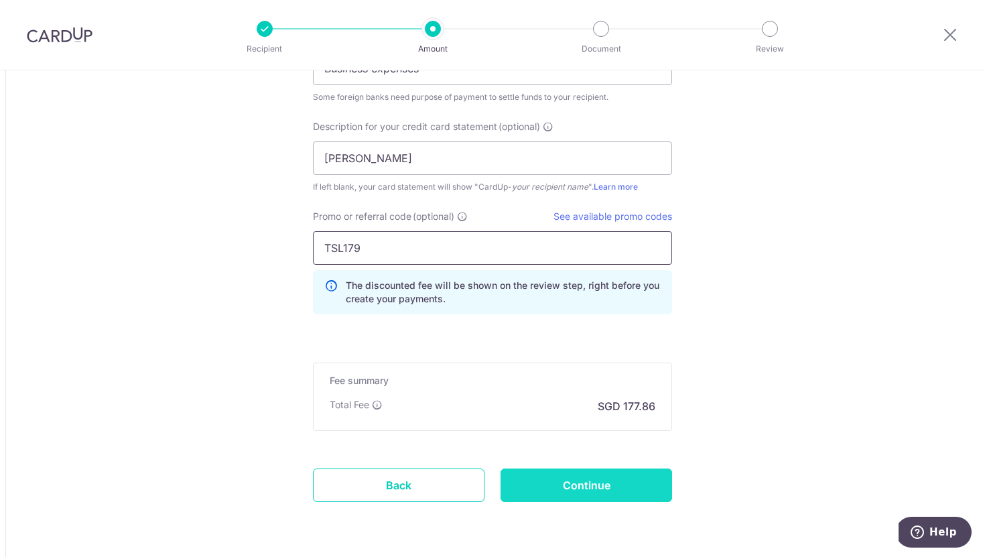
type input "TSL179"
click at [616, 488] on input "Continue" at bounding box center [585, 484] width 171 height 33
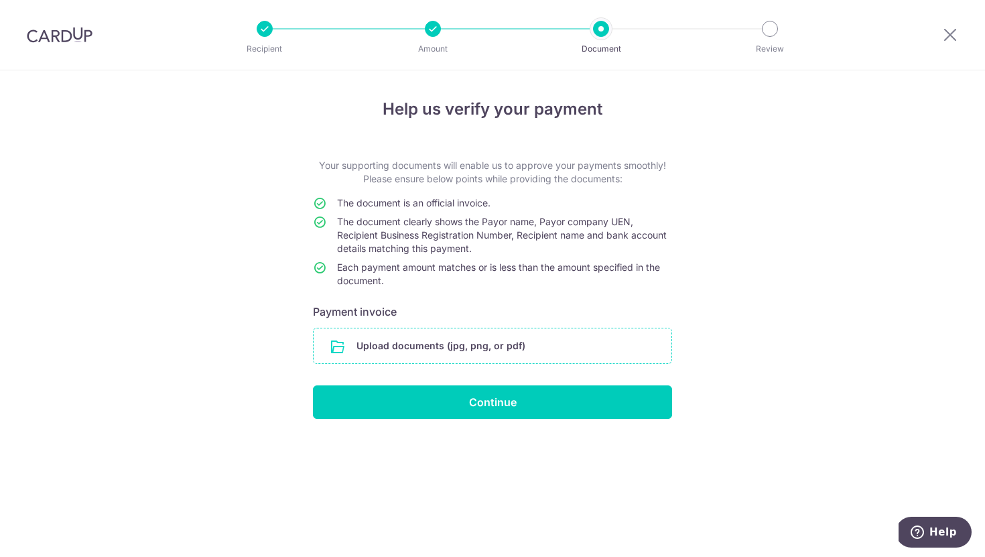
click at [602, 350] on input "file" at bounding box center [493, 345] width 358 height 35
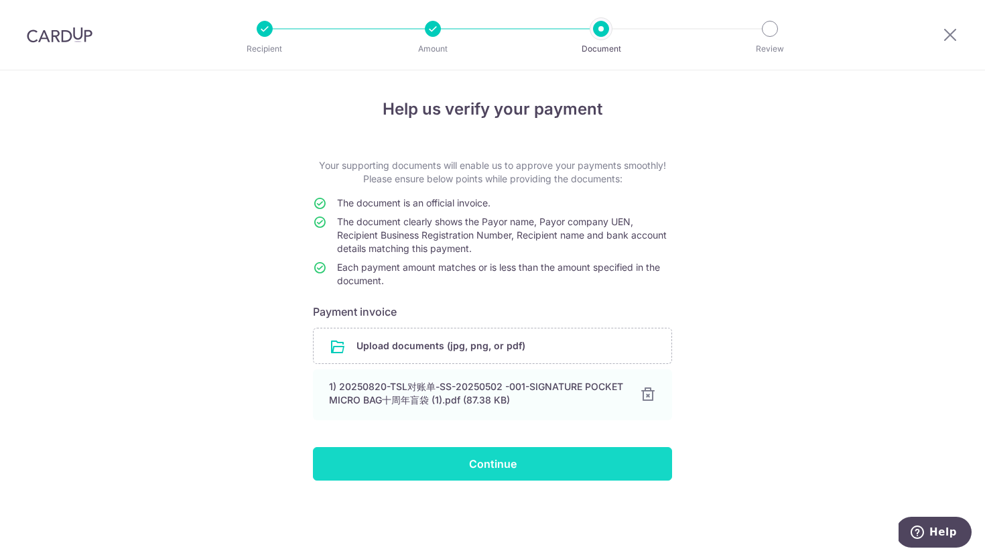
click at [555, 469] on input "Continue" at bounding box center [492, 463] width 359 height 33
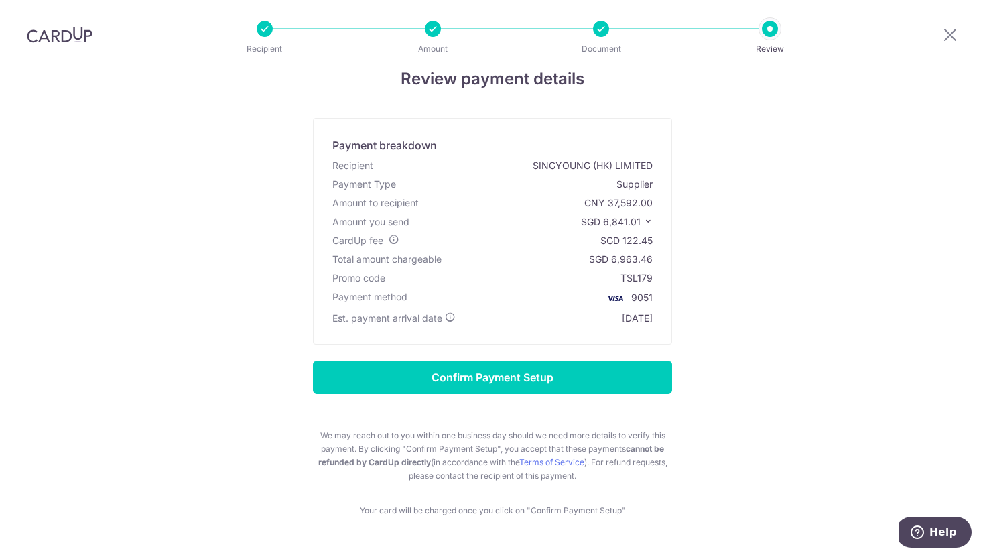
scroll to position [70, 0]
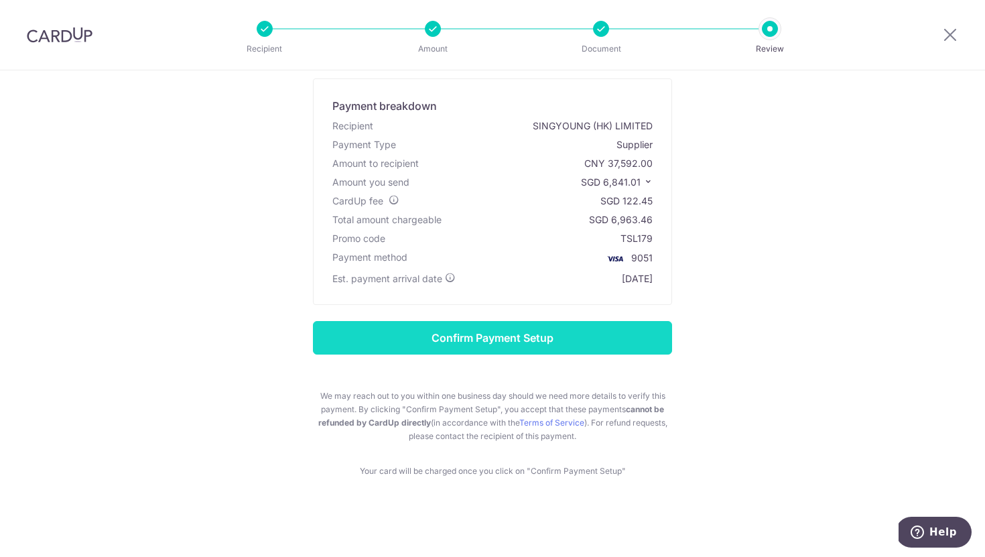
click at [573, 333] on input "Confirm Payment Setup" at bounding box center [492, 337] width 359 height 33
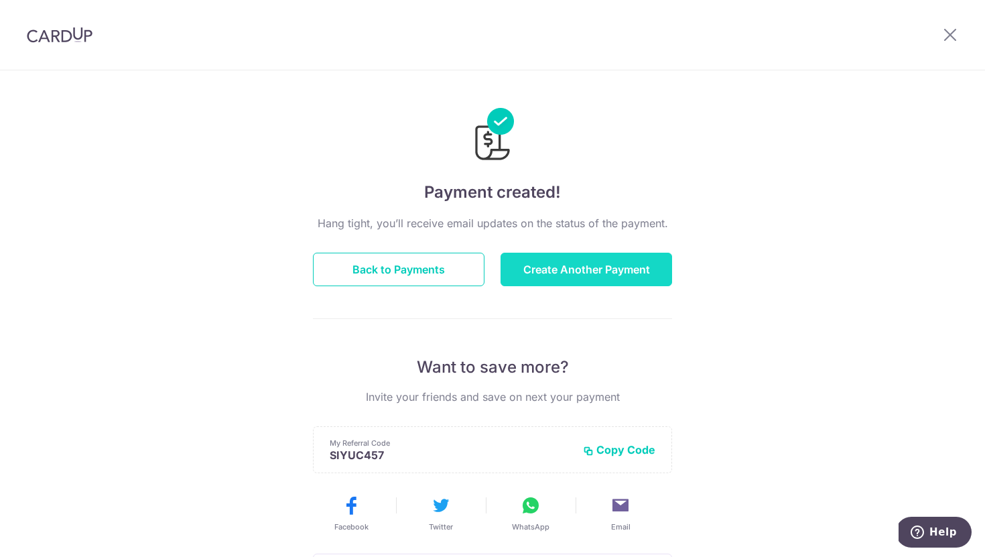
click at [564, 265] on button "Create Another Payment" at bounding box center [585, 269] width 171 height 33
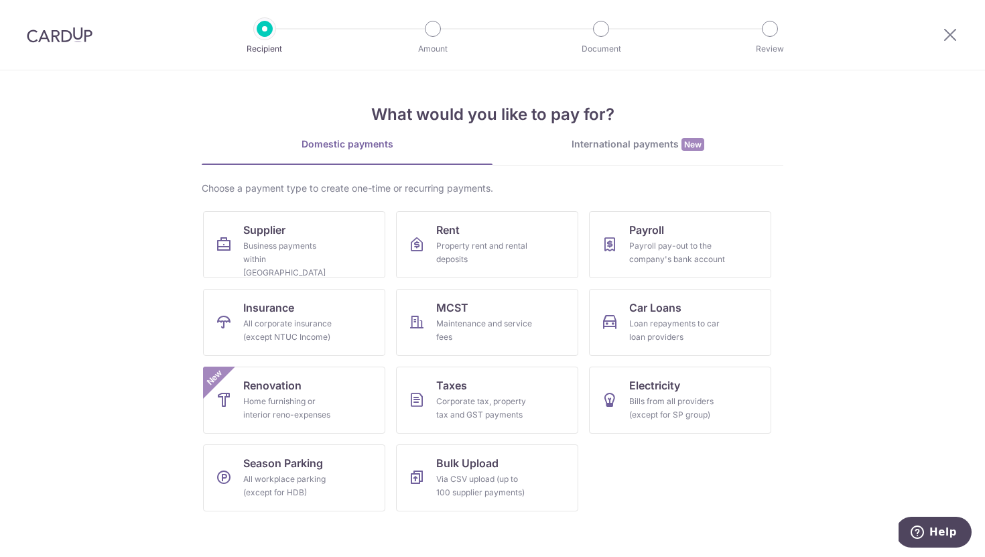
click at [677, 145] on div "International payments New" at bounding box center [637, 144] width 291 height 14
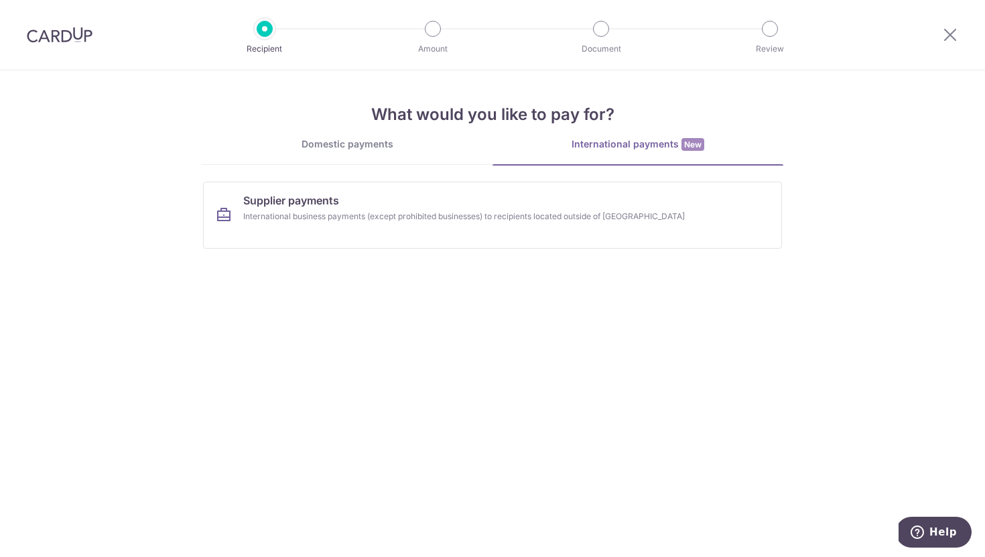
click at [388, 149] on div "Domestic payments" at bounding box center [347, 143] width 291 height 13
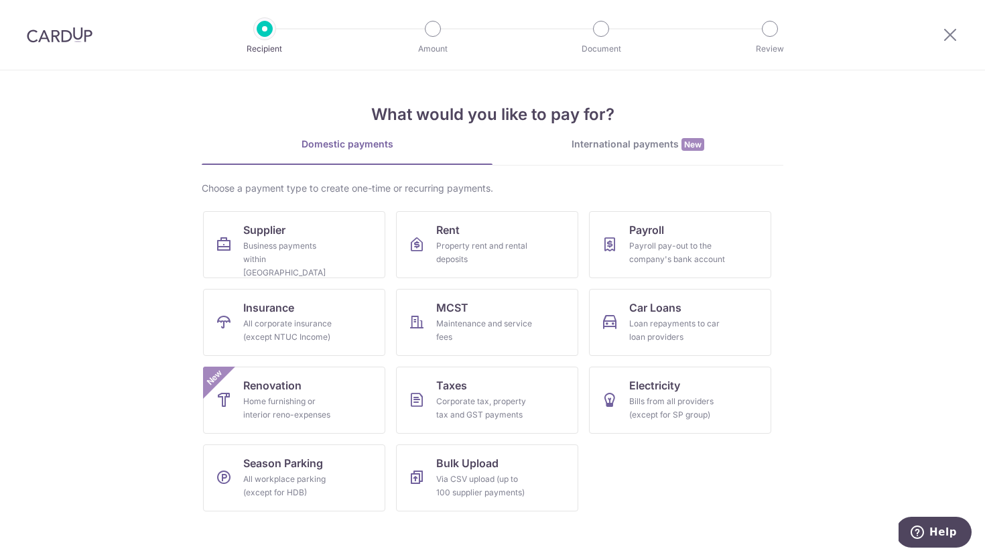
click at [638, 142] on div "International payments New" at bounding box center [637, 144] width 291 height 14
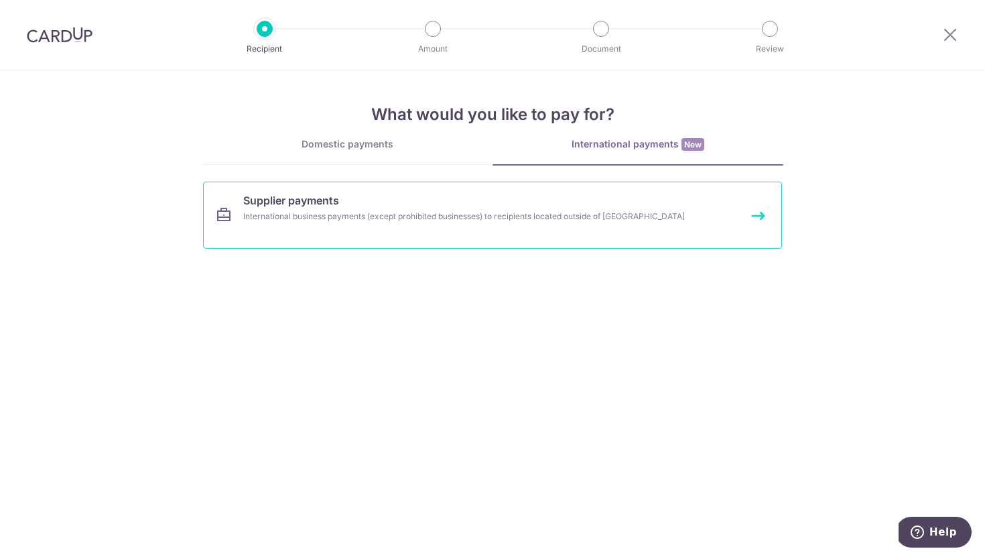
click at [512, 218] on div "International business payments (except prohibited businesses) to recipients lo…" at bounding box center [474, 216] width 463 height 13
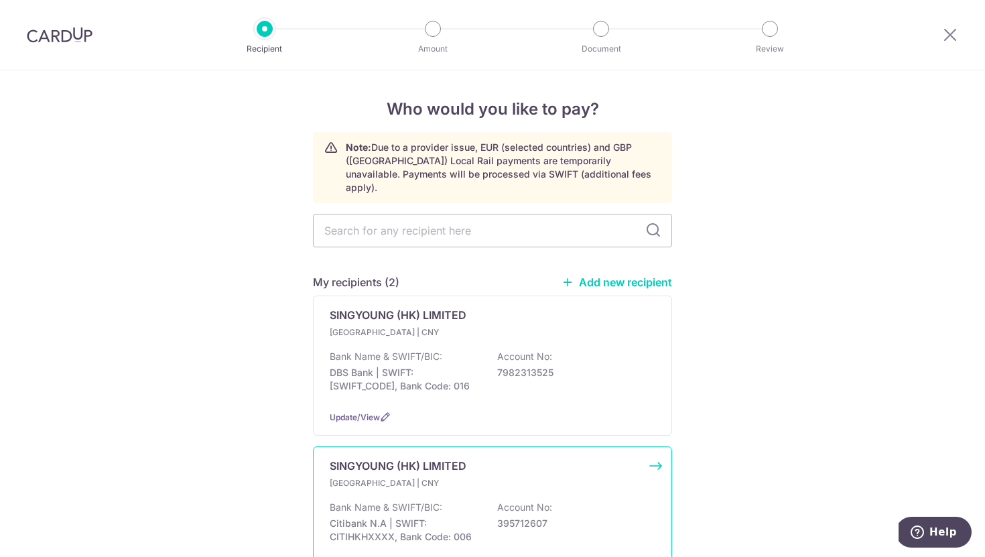
click at [510, 476] on div "[GEOGRAPHIC_DATA] | CNY" at bounding box center [493, 482] width 326 height 13
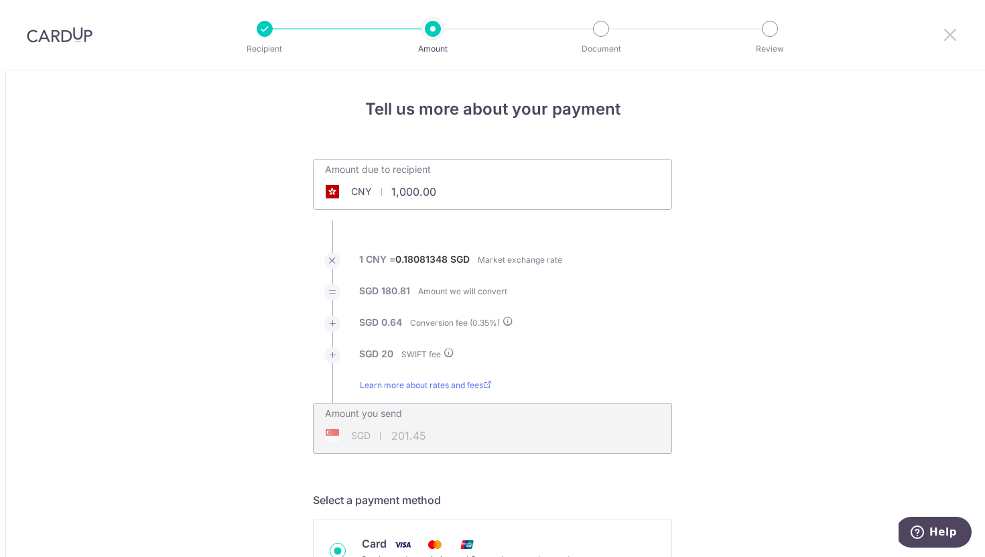
click at [948, 34] on icon at bounding box center [950, 34] width 16 height 17
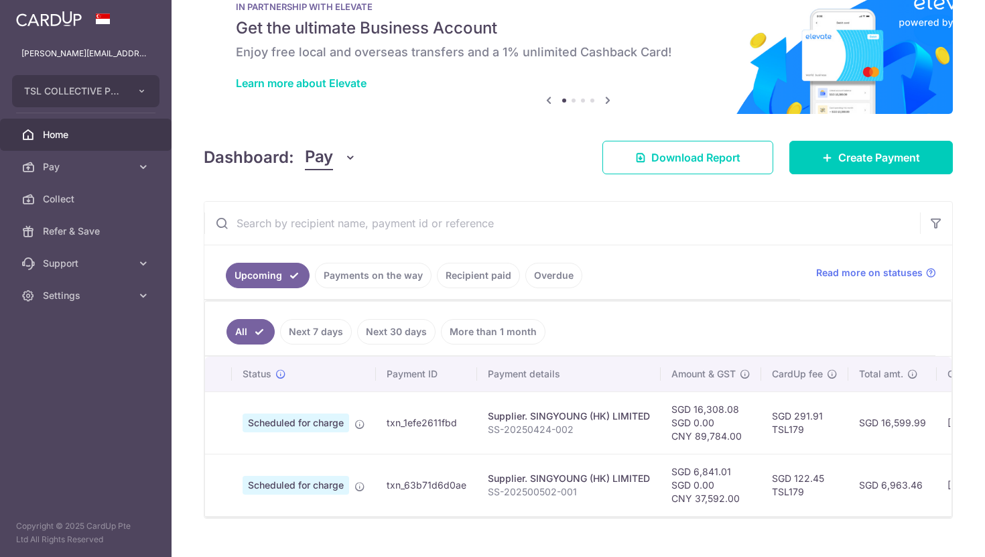
scroll to position [74, 0]
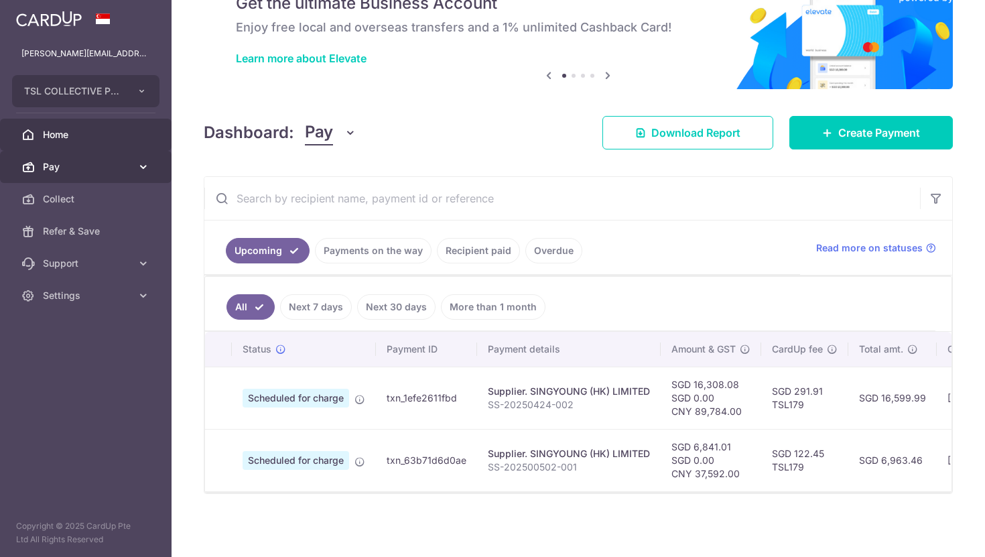
click at [98, 172] on span "Pay" at bounding box center [87, 166] width 88 height 13
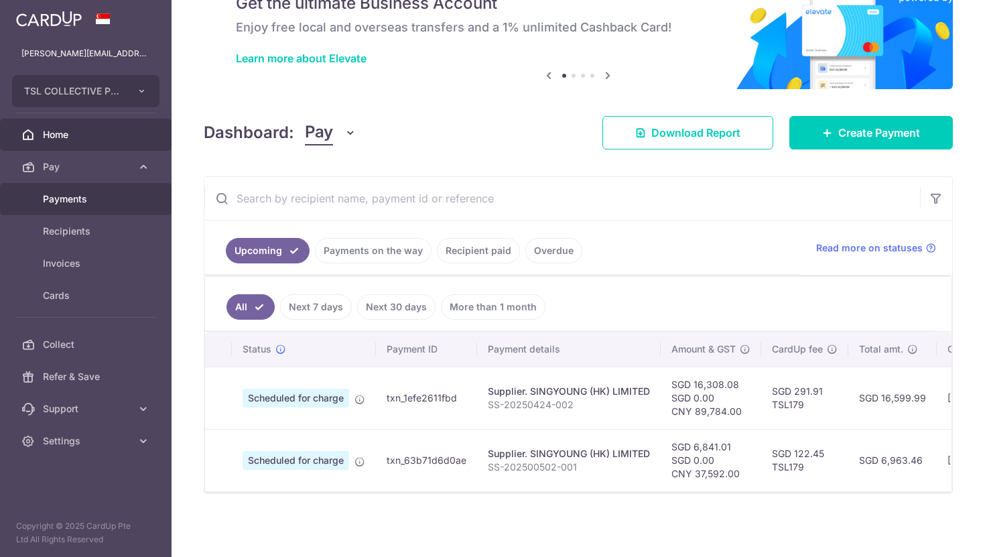
click at [90, 197] on span "Payments" at bounding box center [87, 198] width 88 height 13
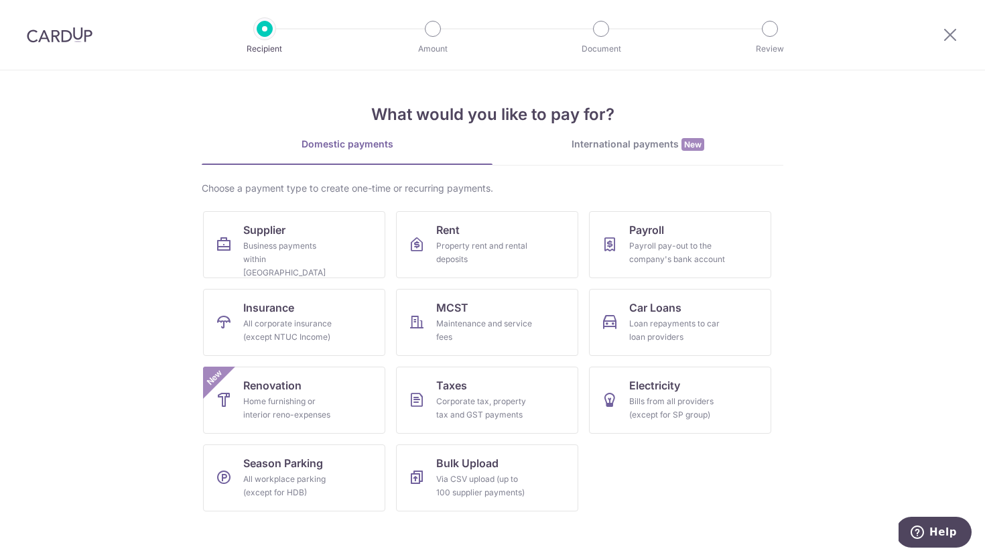
click at [598, 157] on link "International payments New" at bounding box center [637, 150] width 291 height 27
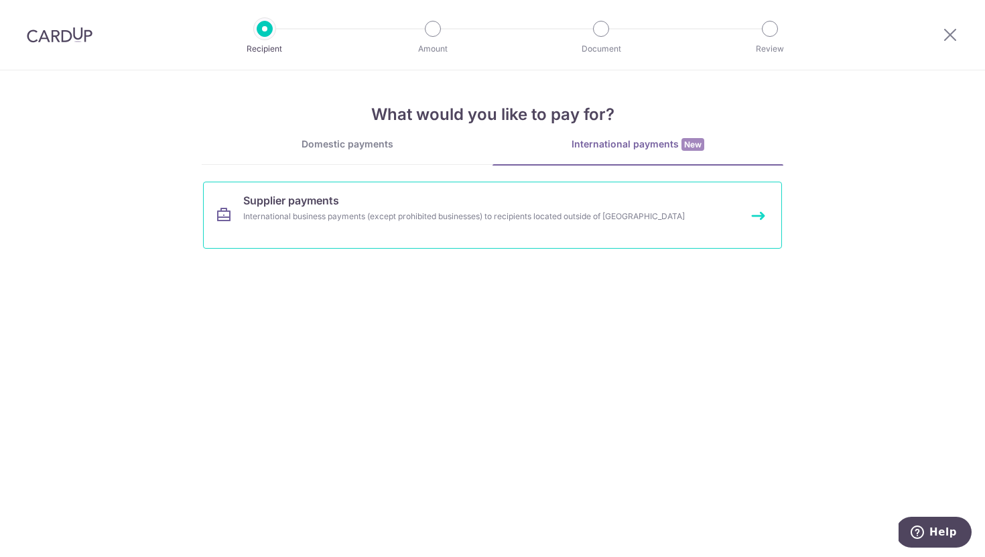
click at [578, 203] on link "Supplier payments International business payments (except prohibited businesses…" at bounding box center [492, 215] width 579 height 67
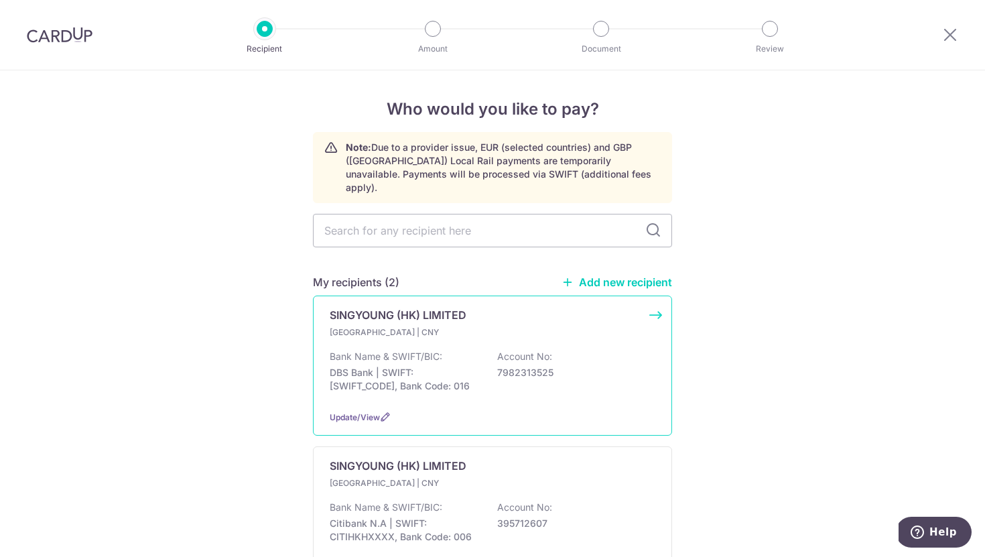
scroll to position [91, 0]
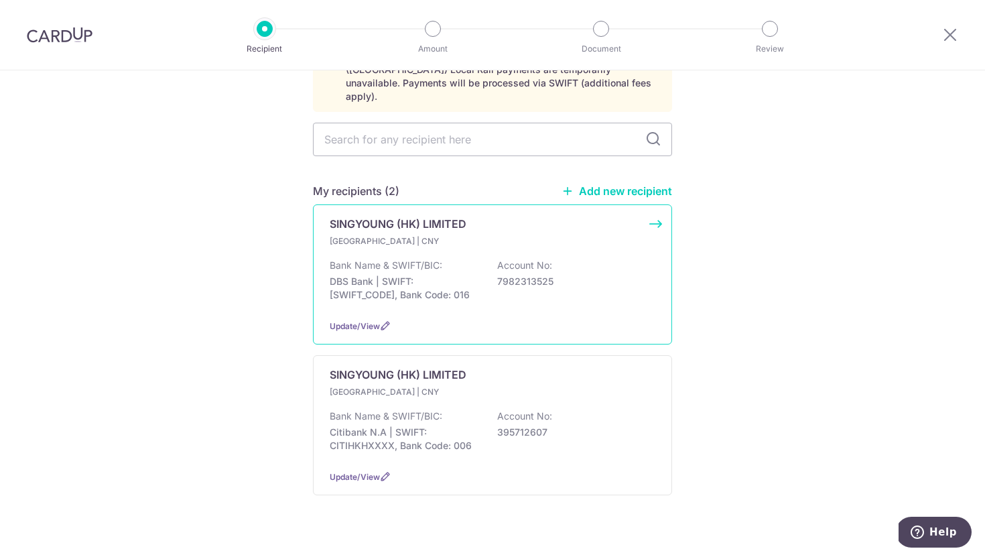
click at [435, 425] on p "Citibank N.A | SWIFT: CITIHKHXXXX, Bank Code: 006" at bounding box center [405, 438] width 150 height 27
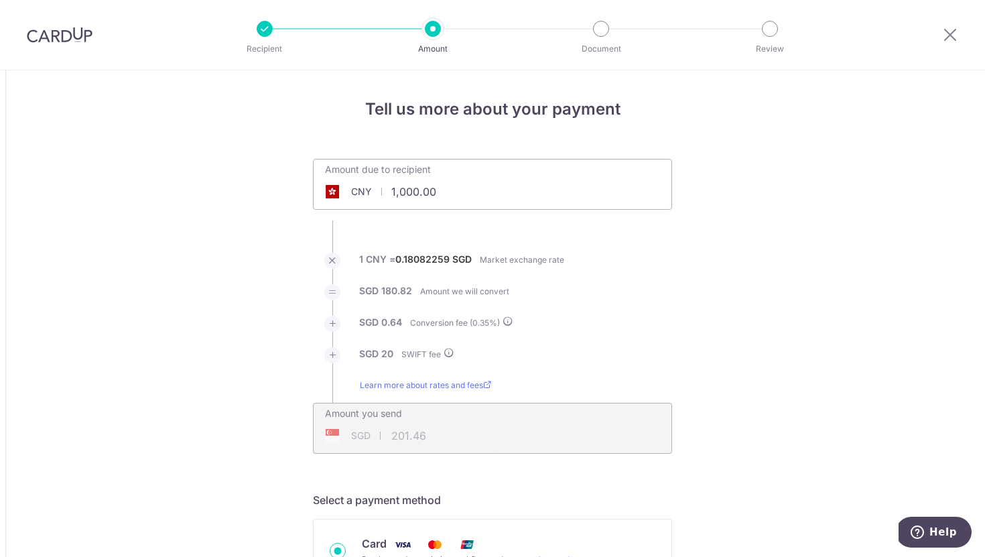
click at [462, 192] on input "1,000.00" at bounding box center [417, 191] width 207 height 31
paste input "¥17,176"
click at [393, 194] on input "¥17,176.00" at bounding box center [417, 191] width 207 height 31
type input "17,176.00"
type input "3,136.51"
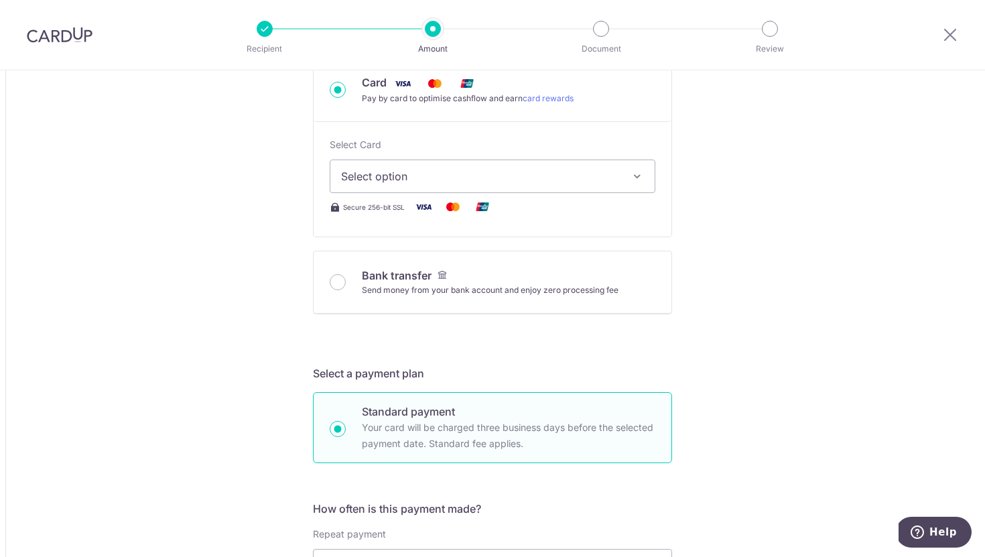
scroll to position [463, 0]
click at [427, 169] on span "Select option" at bounding box center [480, 174] width 279 height 16
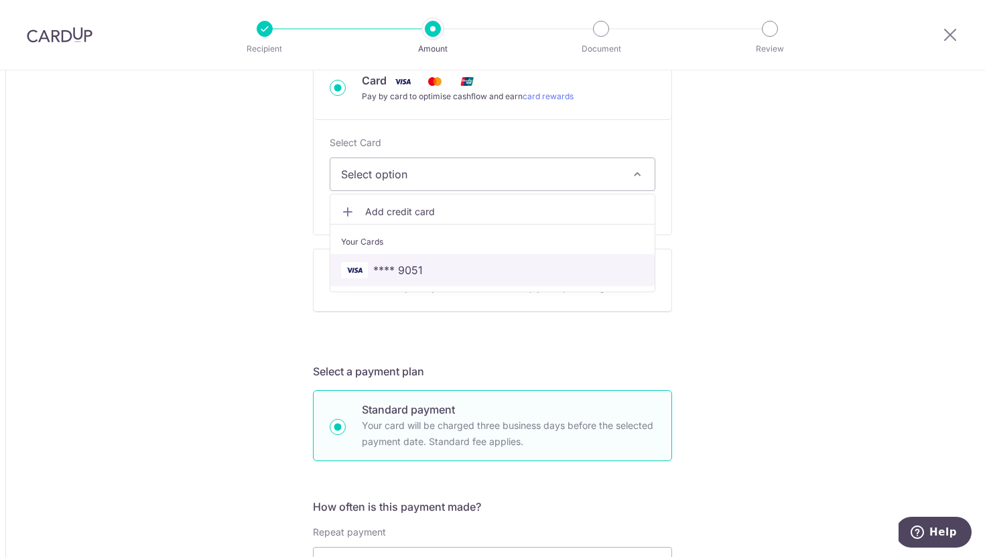
click at [417, 263] on span "**** 9051" at bounding box center [398, 270] width 50 height 16
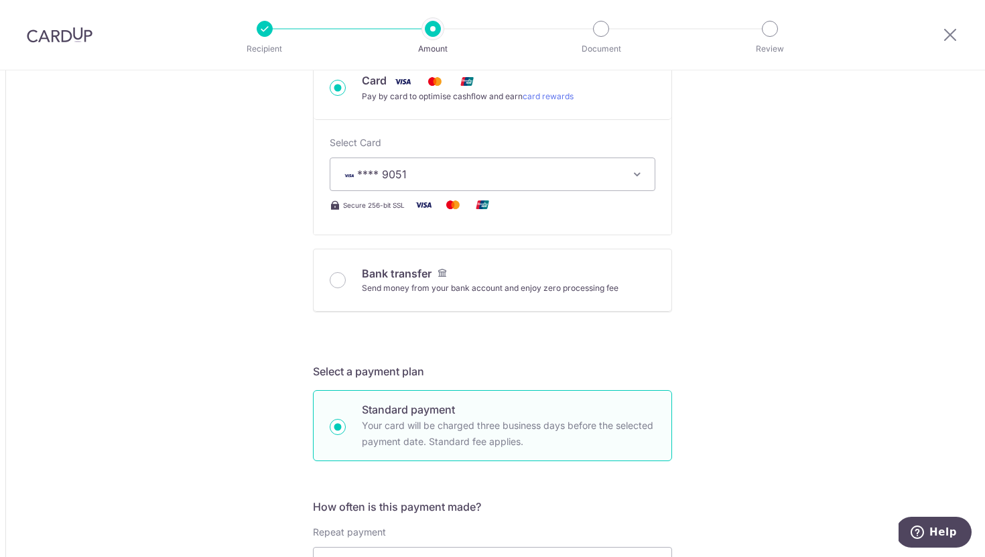
type input "17,176.00"
type input "3,136.41"
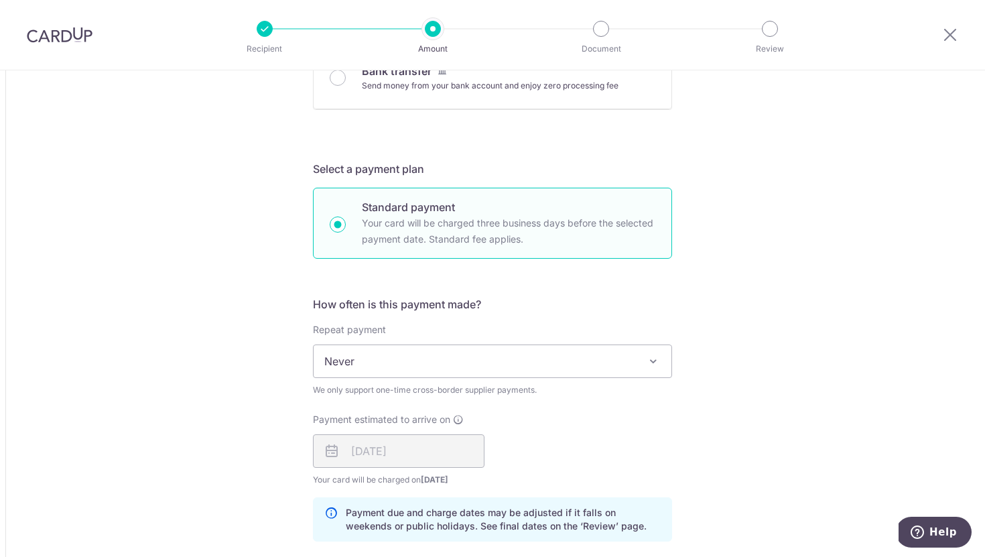
scroll to position [908, 0]
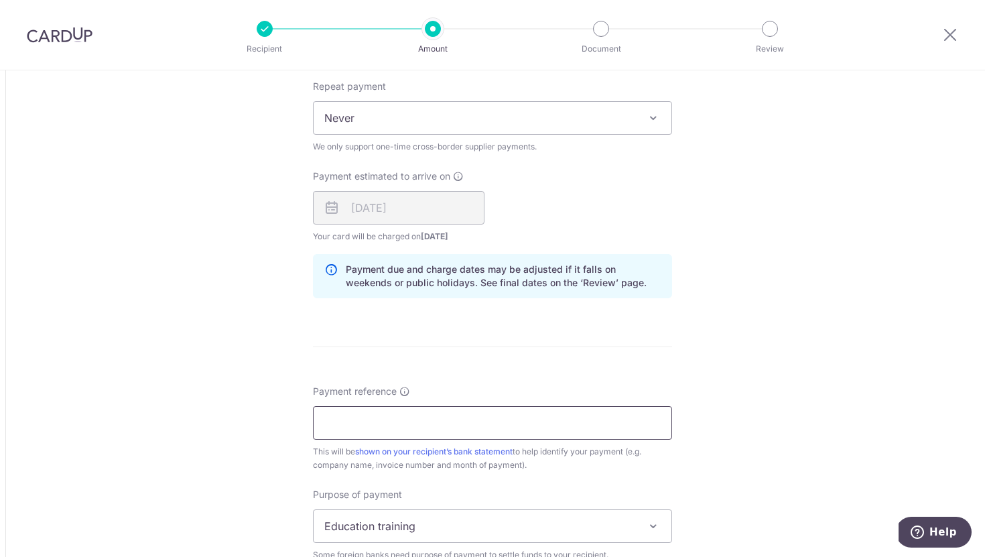
click at [409, 413] on input "Payment reference" at bounding box center [492, 422] width 359 height 33
paste input "SS-20250514-001"
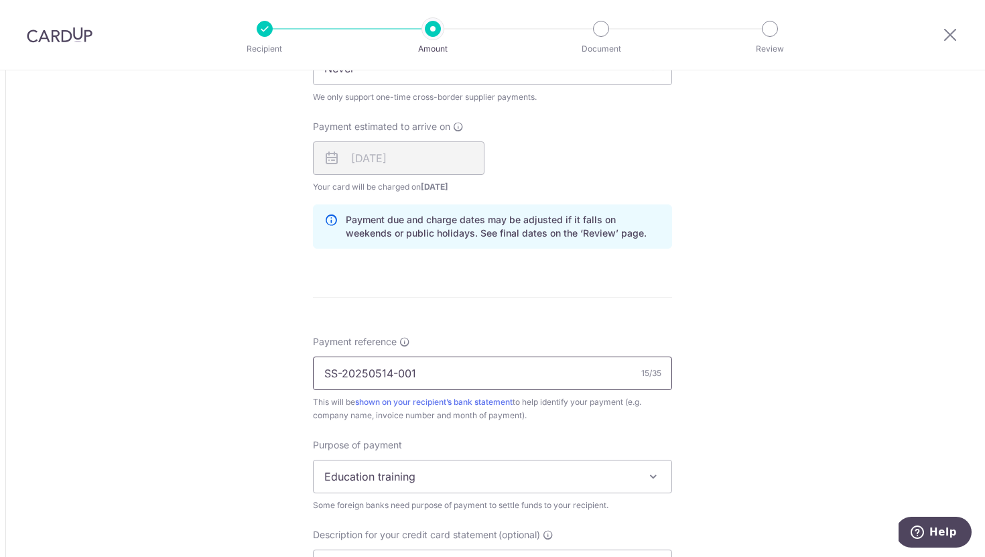
scroll to position [1030, 0]
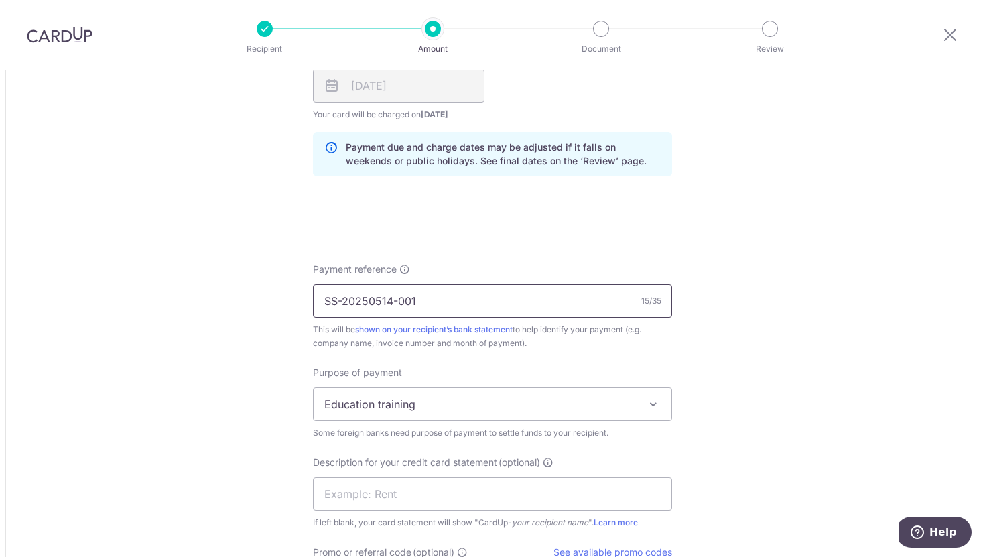
type input "SS-20250514-001"
click at [370, 404] on span "Education training" at bounding box center [493, 404] width 358 height 32
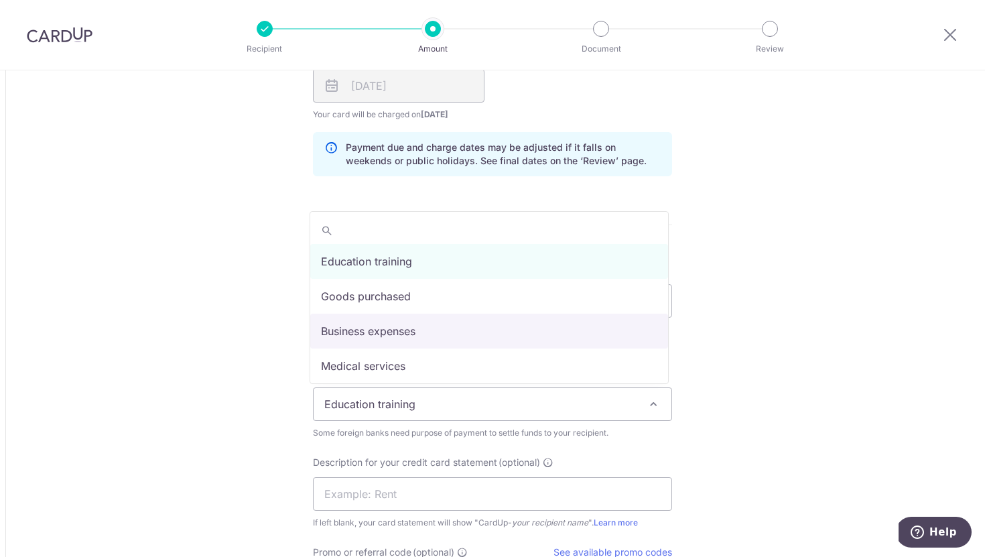
select select "Business expenses"
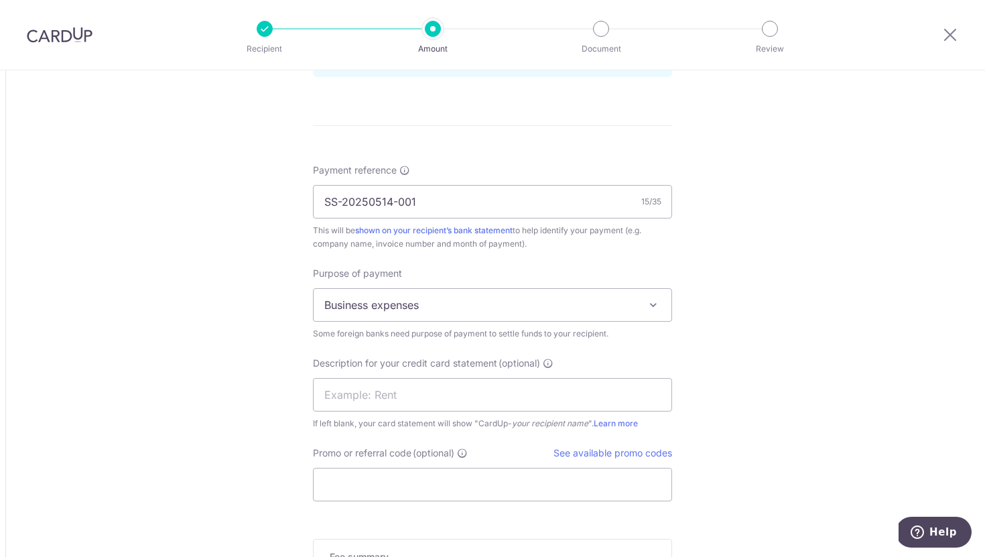
scroll to position [1135, 0]
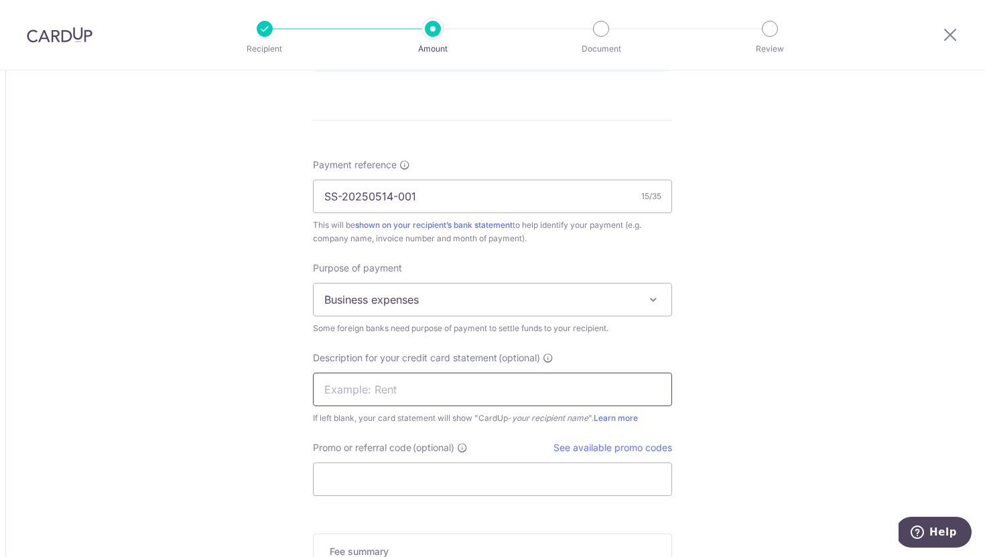
click at [415, 401] on input "text" at bounding box center [492, 388] width 359 height 33
type input "XINYA PO"
click at [443, 479] on input "Promo or referral code (optional)" at bounding box center [492, 478] width 359 height 33
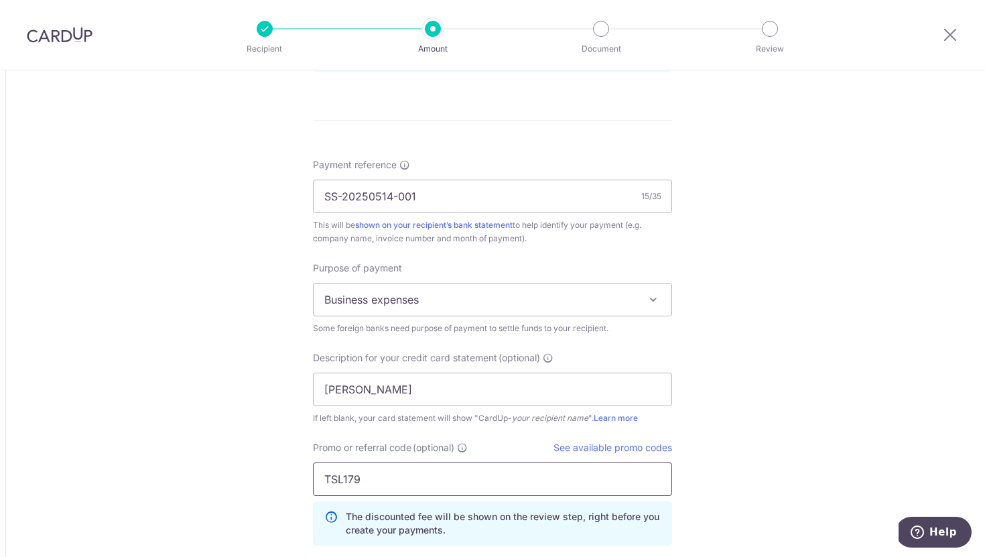
type input "TSL179"
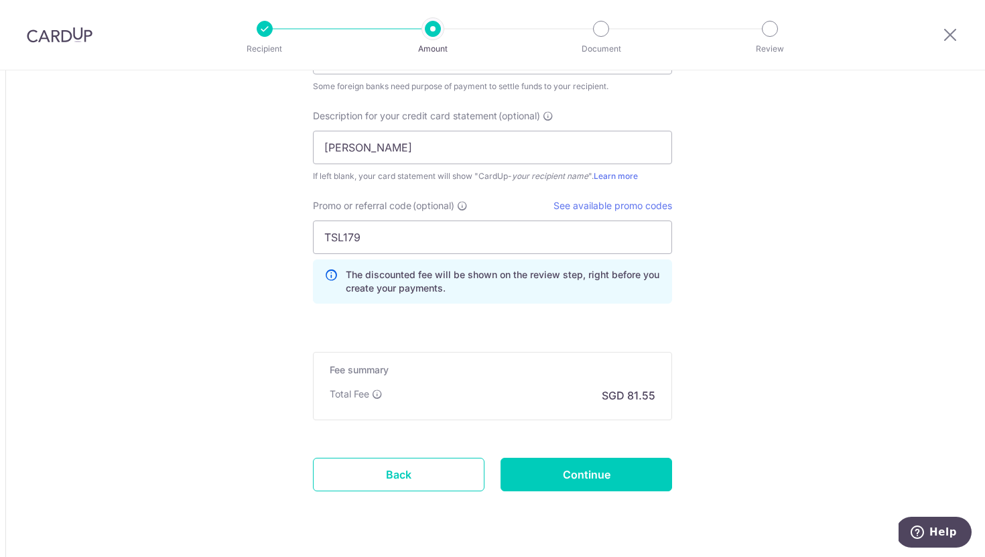
scroll to position [1411, 0]
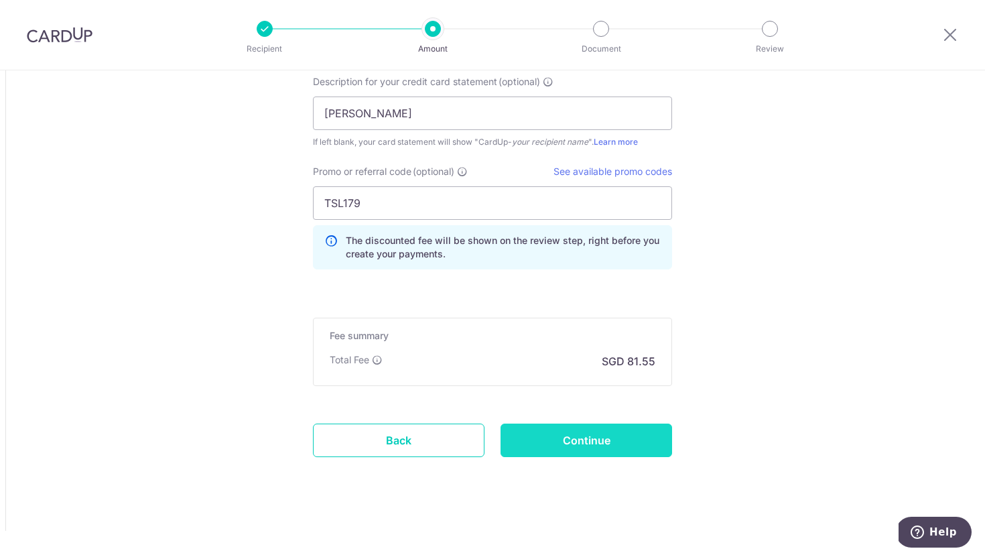
click at [623, 438] on input "Continue" at bounding box center [585, 439] width 171 height 33
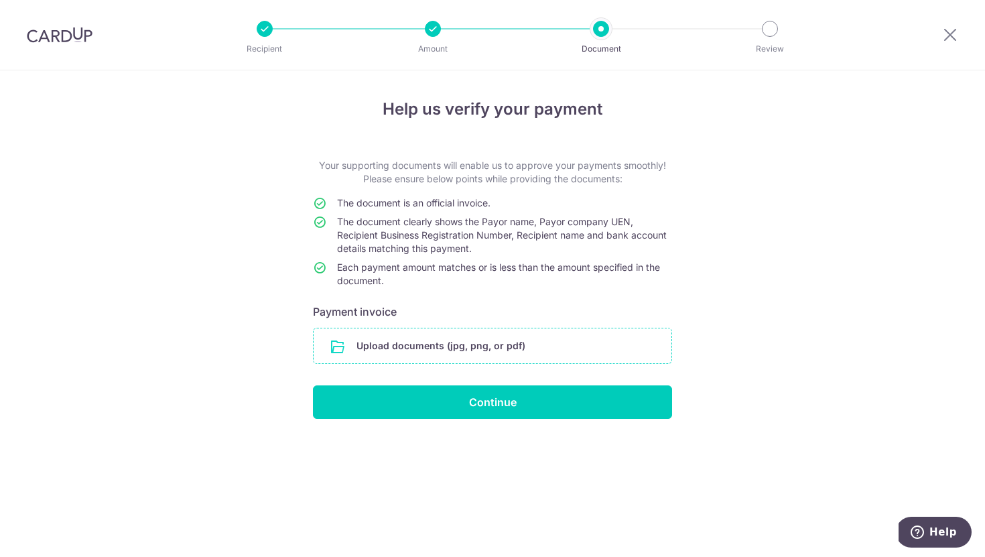
click at [498, 350] on input "file" at bounding box center [493, 345] width 358 height 35
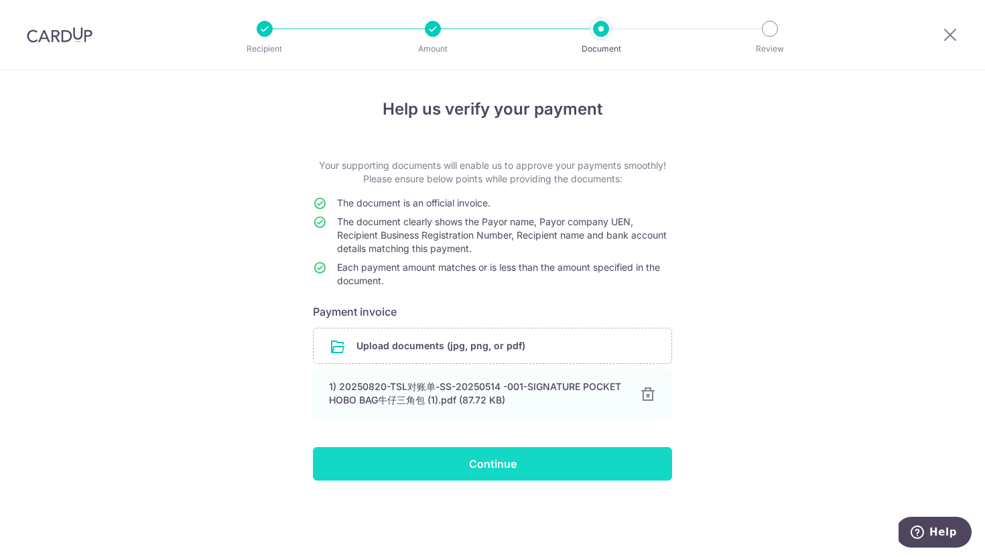
click at [549, 460] on input "Continue" at bounding box center [492, 463] width 359 height 33
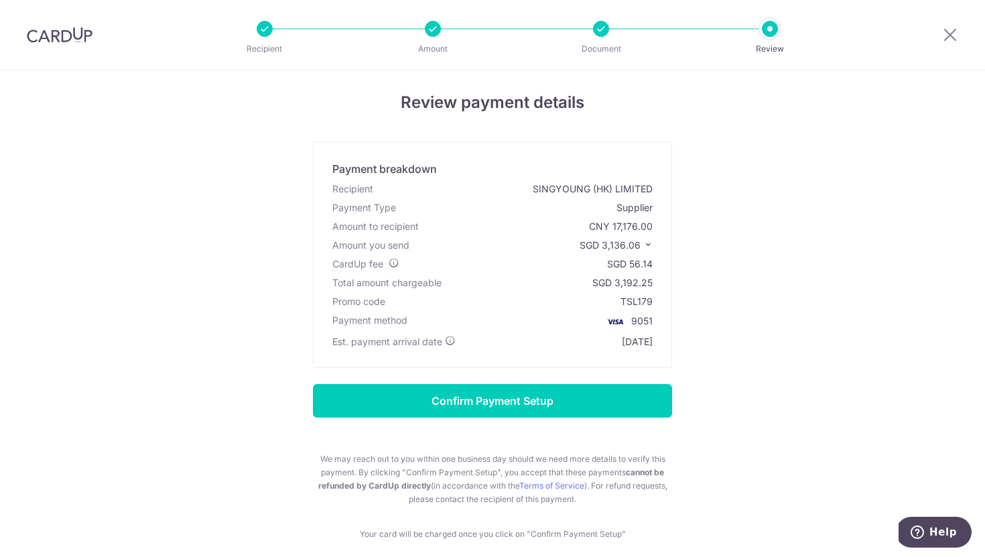
scroll to position [7, 0]
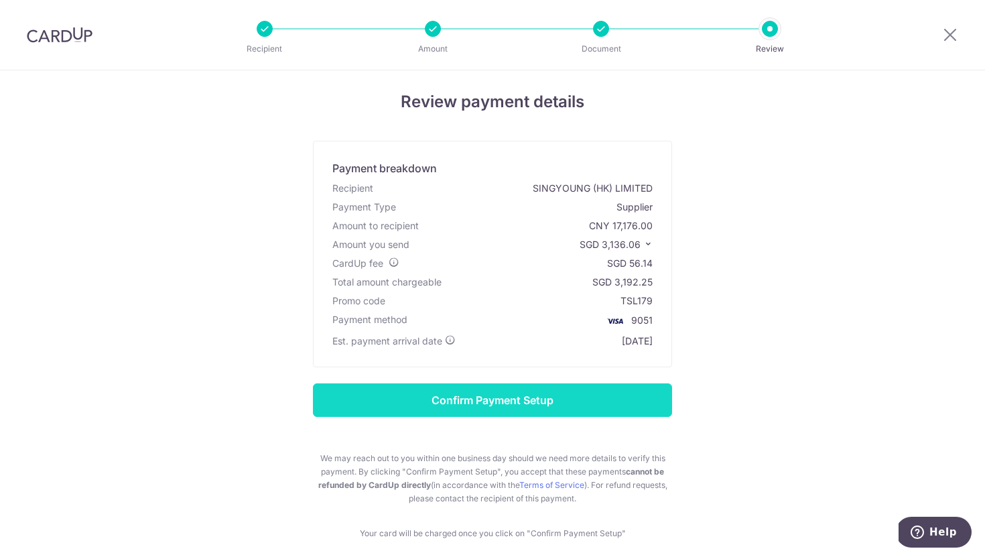
click at [606, 408] on input "Confirm Payment Setup" at bounding box center [492, 399] width 359 height 33
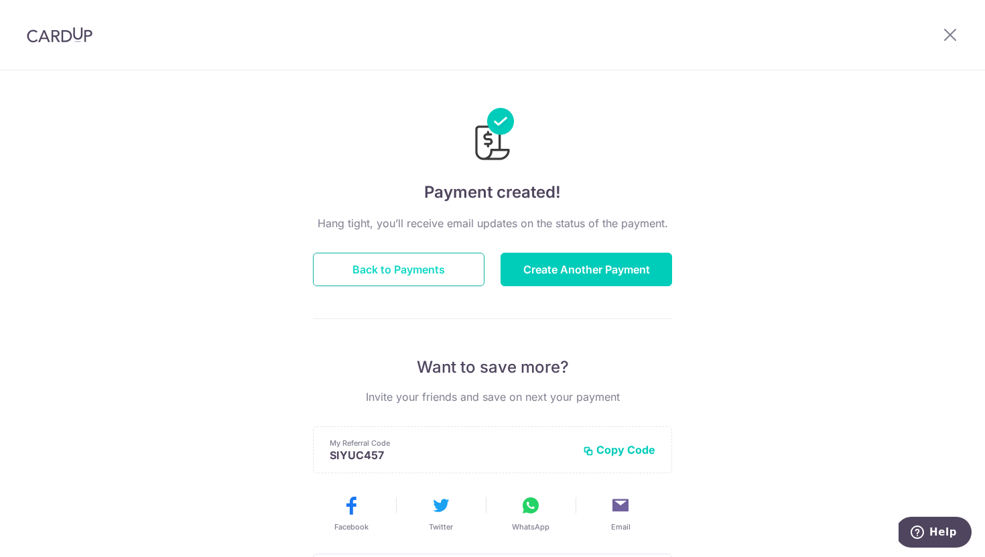
click at [427, 279] on button "Back to Payments" at bounding box center [398, 269] width 171 height 33
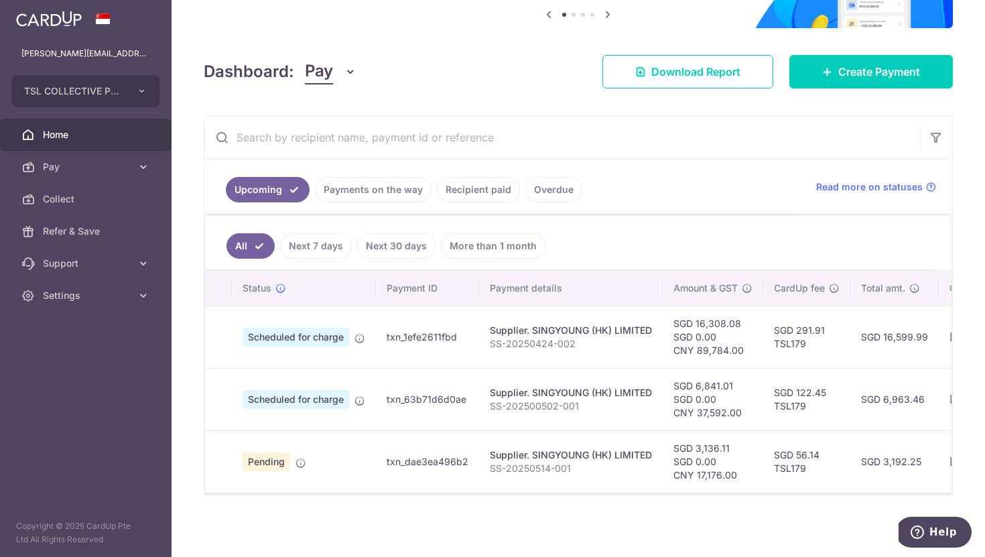
scroll to position [152, 0]
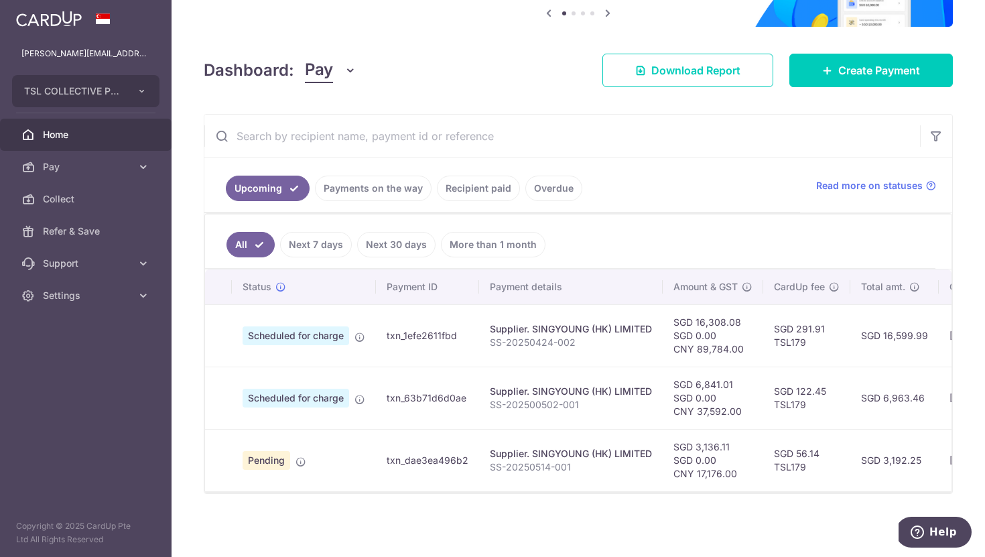
drag, startPoint x: 884, startPoint y: 391, endPoint x: 928, endPoint y: 393, distance: 44.2
click at [928, 393] on td "SGD 6,963.46" at bounding box center [894, 397] width 88 height 62
copy td "6,963.46"
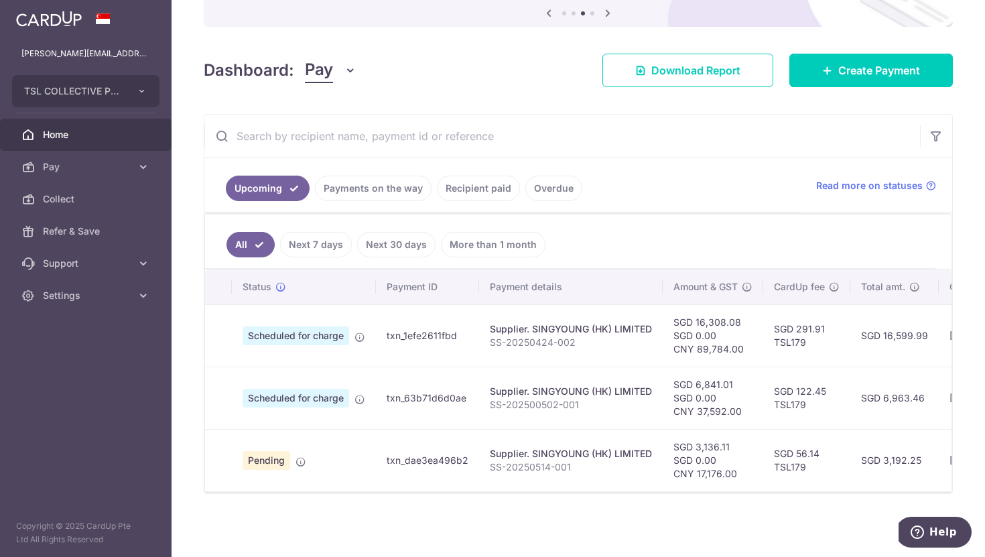
drag, startPoint x: 882, startPoint y: 453, endPoint x: 923, endPoint y: 454, distance: 40.9
click at [923, 454] on td "SGD 3,192.25" at bounding box center [894, 460] width 88 height 62
copy td "3,192.25"
click at [67, 136] on span "Home" at bounding box center [87, 134] width 88 height 13
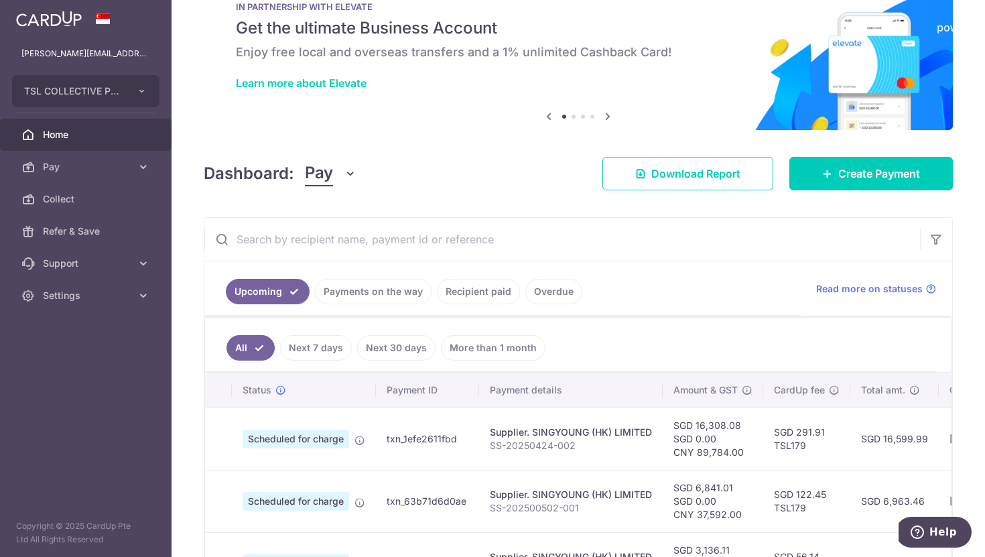
scroll to position [152, 0]
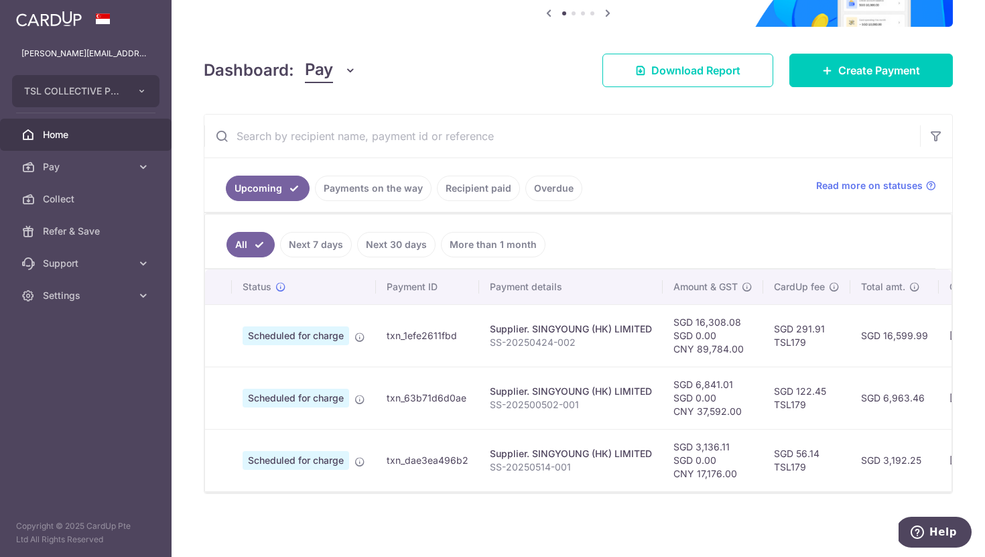
click at [480, 457] on td "Supplier. SINGYOUNG (HK) LIMITED SS-20250514-001" at bounding box center [571, 460] width 184 height 62
click at [303, 454] on span "Scheduled for charge" at bounding box center [296, 460] width 107 height 19
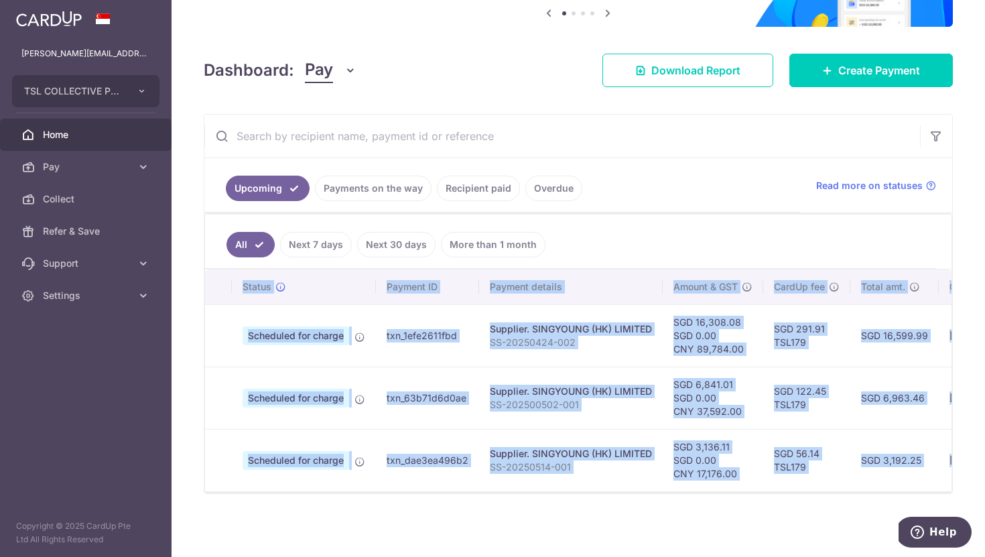
drag, startPoint x: 584, startPoint y: 493, endPoint x: 703, endPoint y: 488, distance: 119.4
click at [703, 488] on div "Upcoming Payments on the way Recipient paid Overdue Read more on statuses All N…" at bounding box center [578, 304] width 749 height 380
click at [684, 499] on div "× Pause Schedule Pause all future payments in this series Pause just this one p…" at bounding box center [577, 278] width 813 height 557
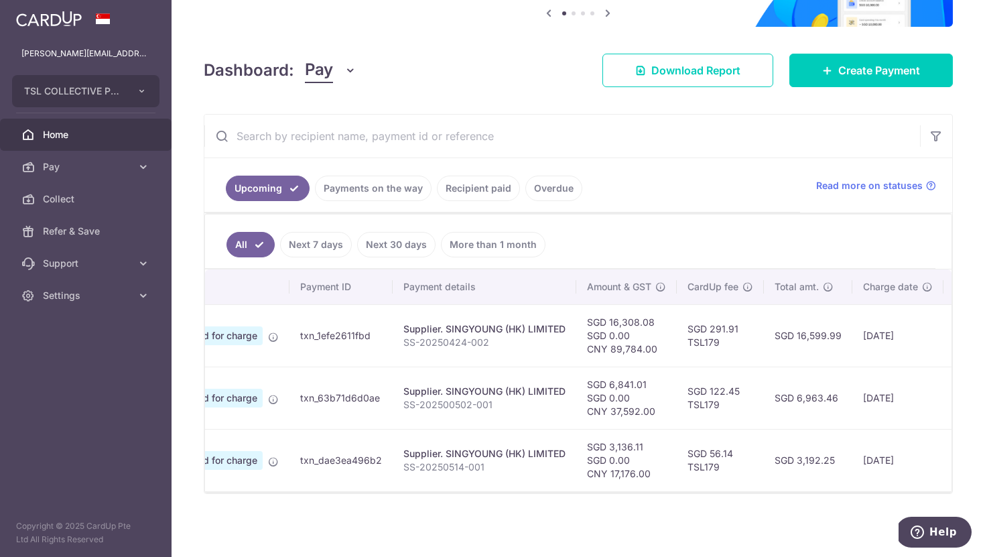
scroll to position [0, 0]
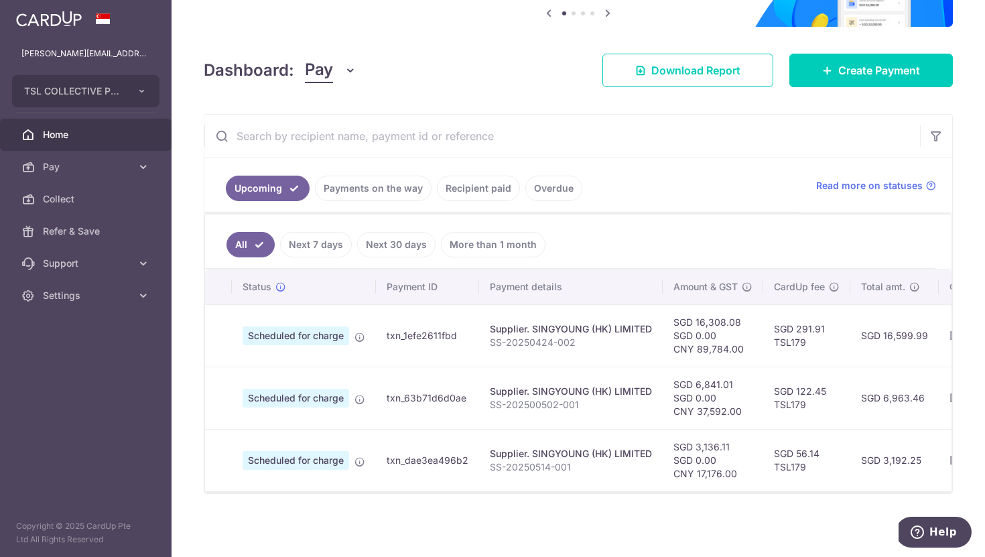
click at [391, 447] on td "txn_dae3ea496b2" at bounding box center [427, 460] width 103 height 62
click at [502, 452] on div "Supplier. SINGYOUNG (HK) LIMITED" at bounding box center [571, 453] width 162 height 13
click at [387, 409] on td "txn_63b71d6d0ae" at bounding box center [427, 397] width 103 height 62
click at [400, 386] on td "txn_63b71d6d0ae" at bounding box center [427, 397] width 103 height 62
click at [381, 500] on div "× Pause Schedule Pause all future payments in this series Pause just this one p…" at bounding box center [577, 278] width 813 height 557
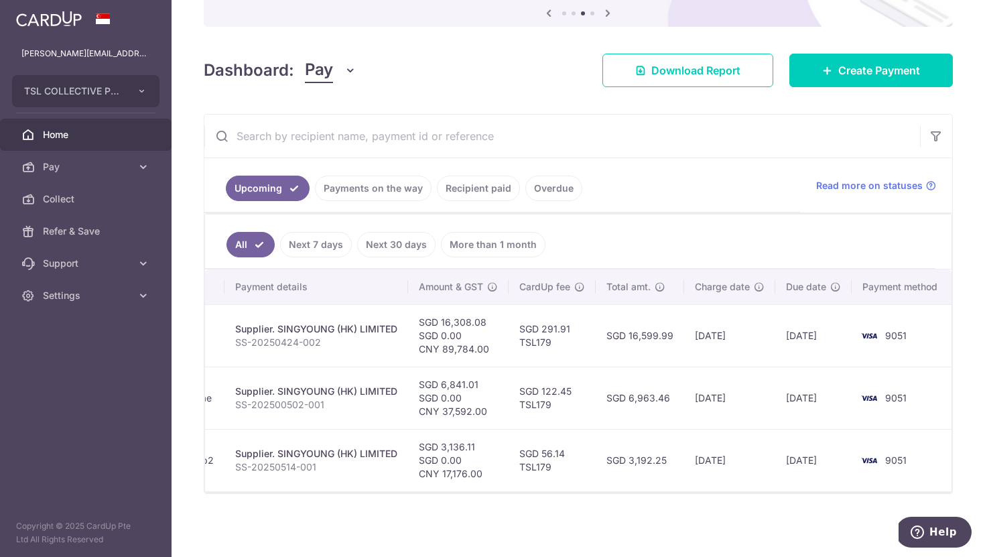
scroll to position [0, 257]
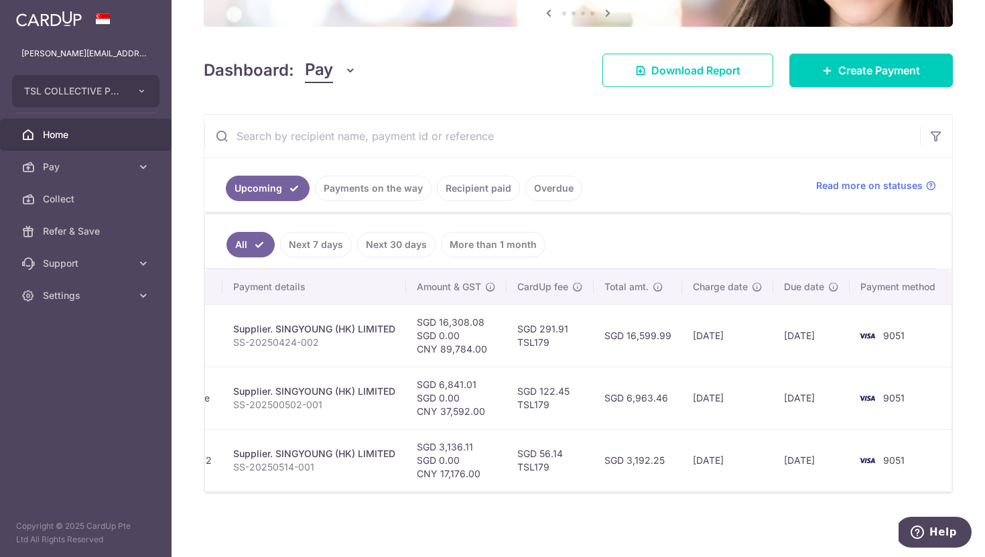
click at [281, 336] on p "SS-20250424-002" at bounding box center [314, 342] width 162 height 13
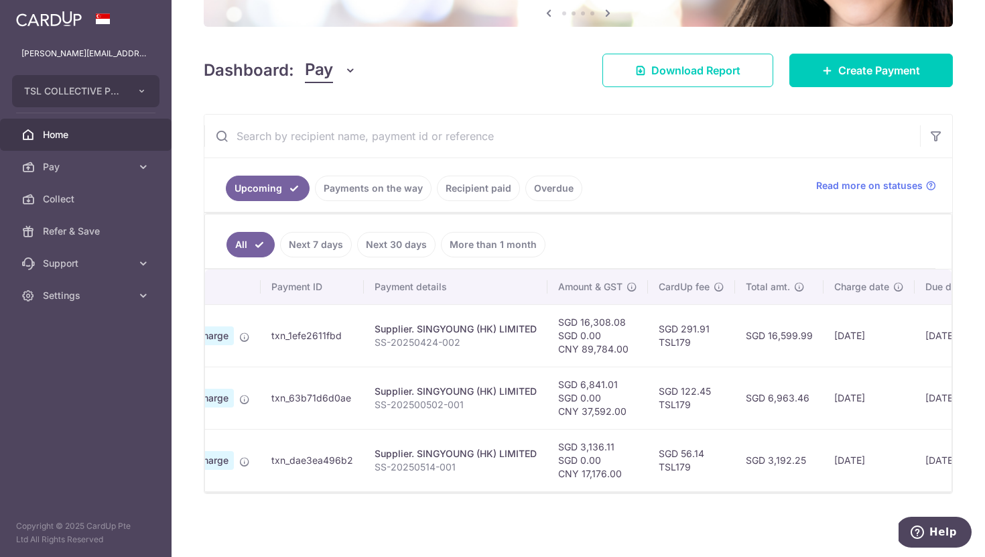
scroll to position [0, 0]
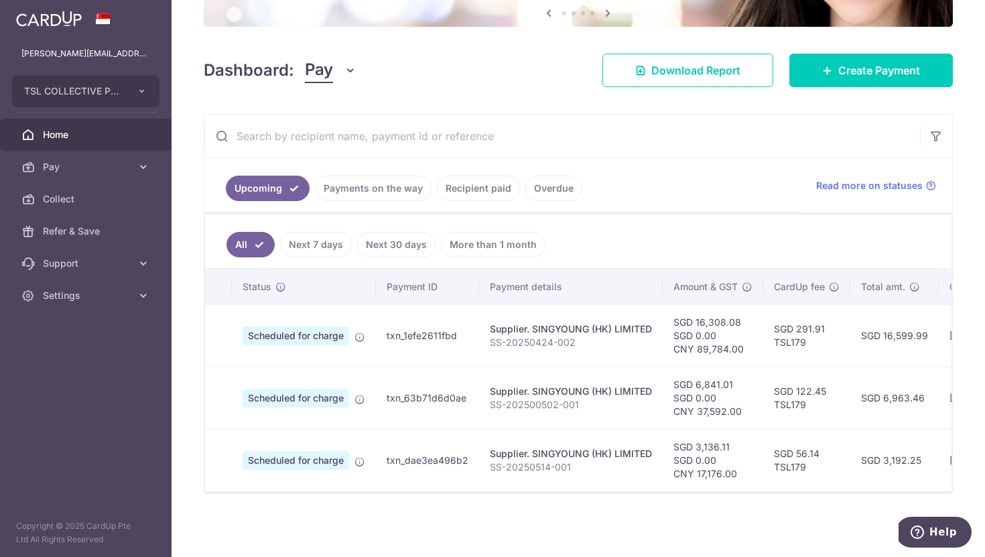
click at [368, 188] on link "Payments on the way" at bounding box center [373, 188] width 117 height 25
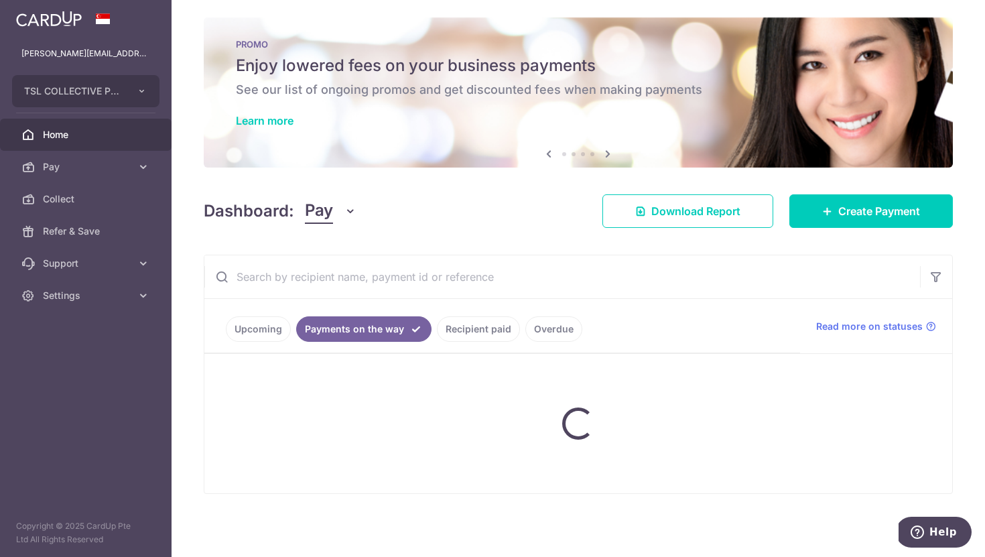
scroll to position [48, 0]
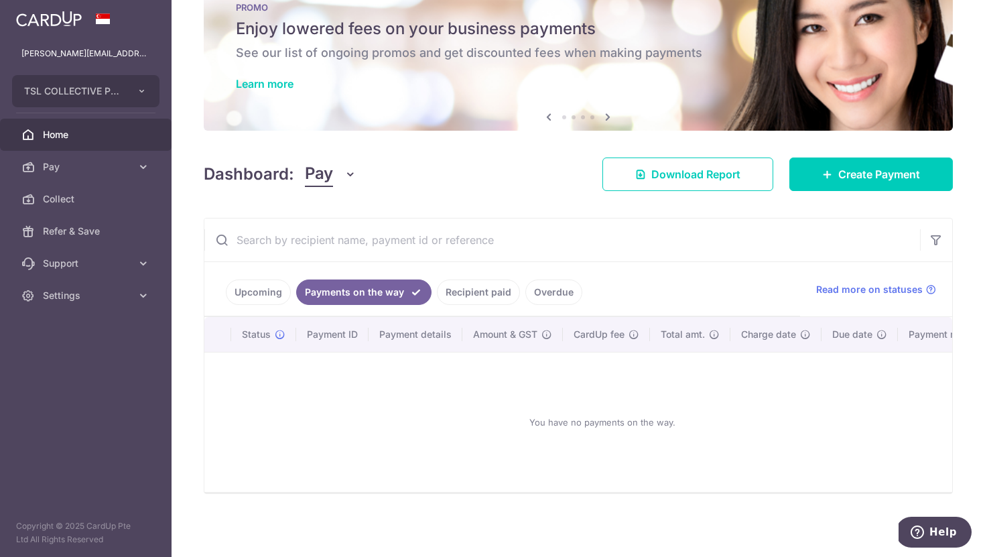
click at [260, 283] on link "Upcoming" at bounding box center [258, 291] width 65 height 25
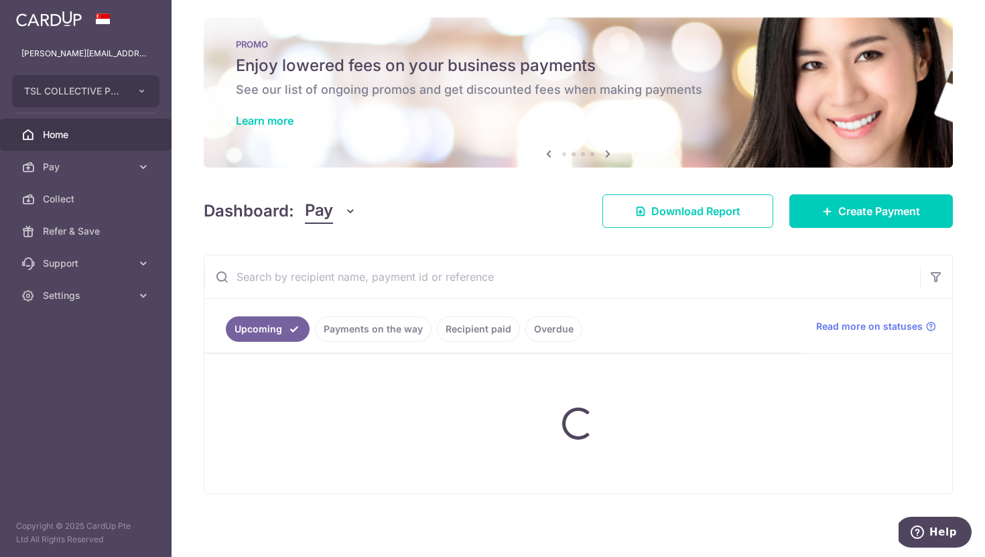
scroll to position [152, 0]
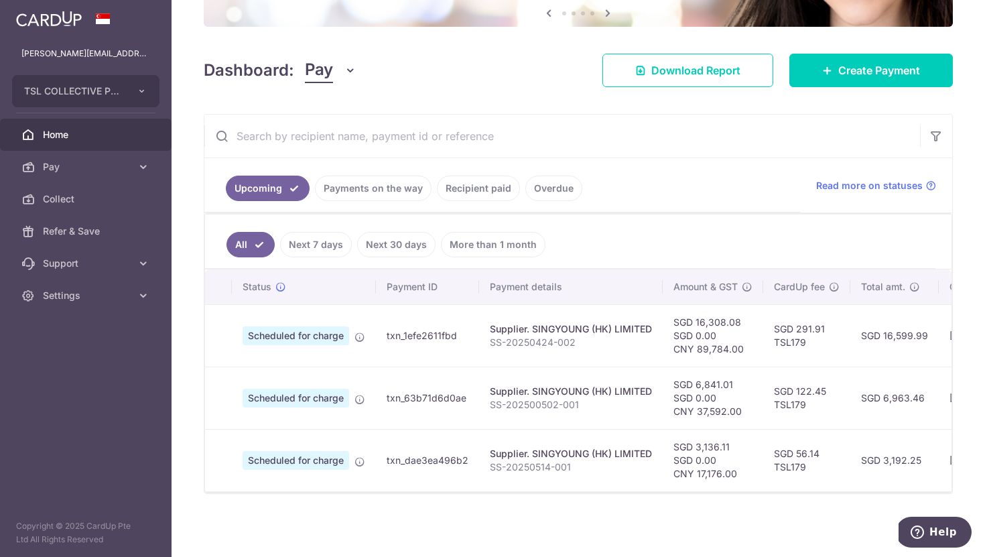
click at [281, 340] on td "Scheduled for charge" at bounding box center [304, 335] width 144 height 62
click at [285, 329] on span "Scheduled for charge" at bounding box center [296, 335] width 107 height 19
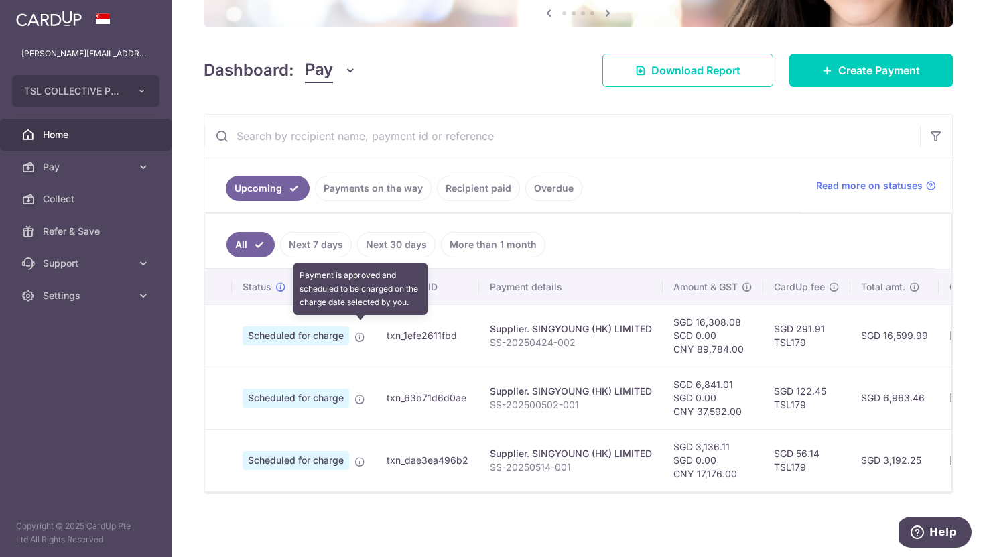
click at [361, 332] on icon at bounding box center [359, 337] width 11 height 11
click at [359, 332] on icon at bounding box center [359, 337] width 11 height 11
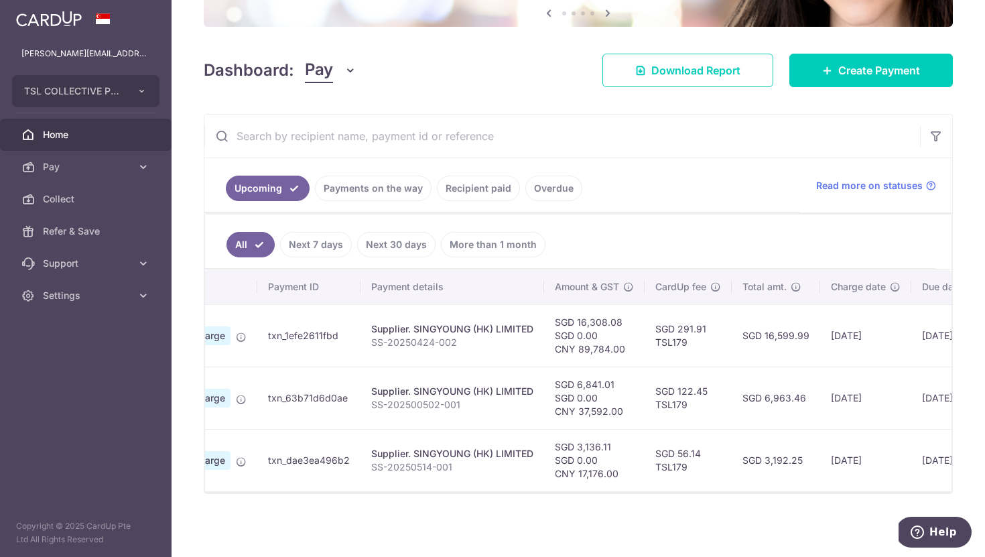
scroll to position [0, 0]
